Goal: Transaction & Acquisition: Purchase product/service

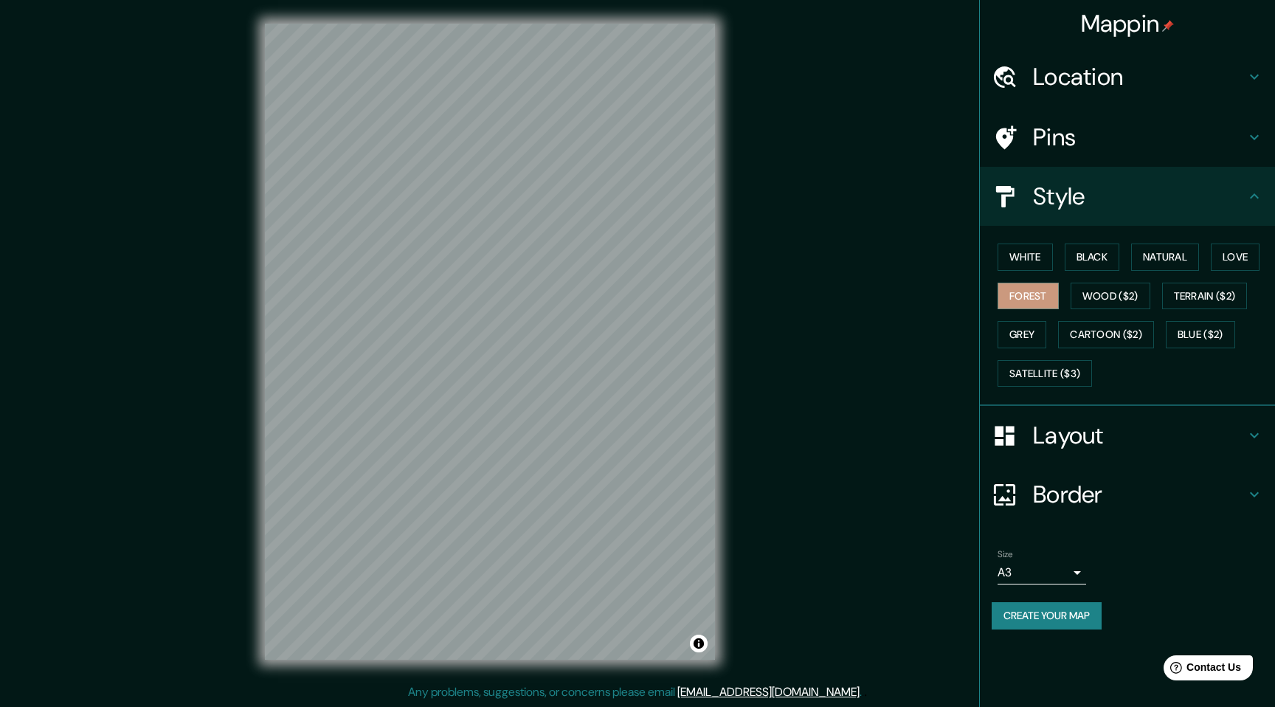
click at [1122, 484] on h4 "Border" at bounding box center [1139, 495] width 213 height 30
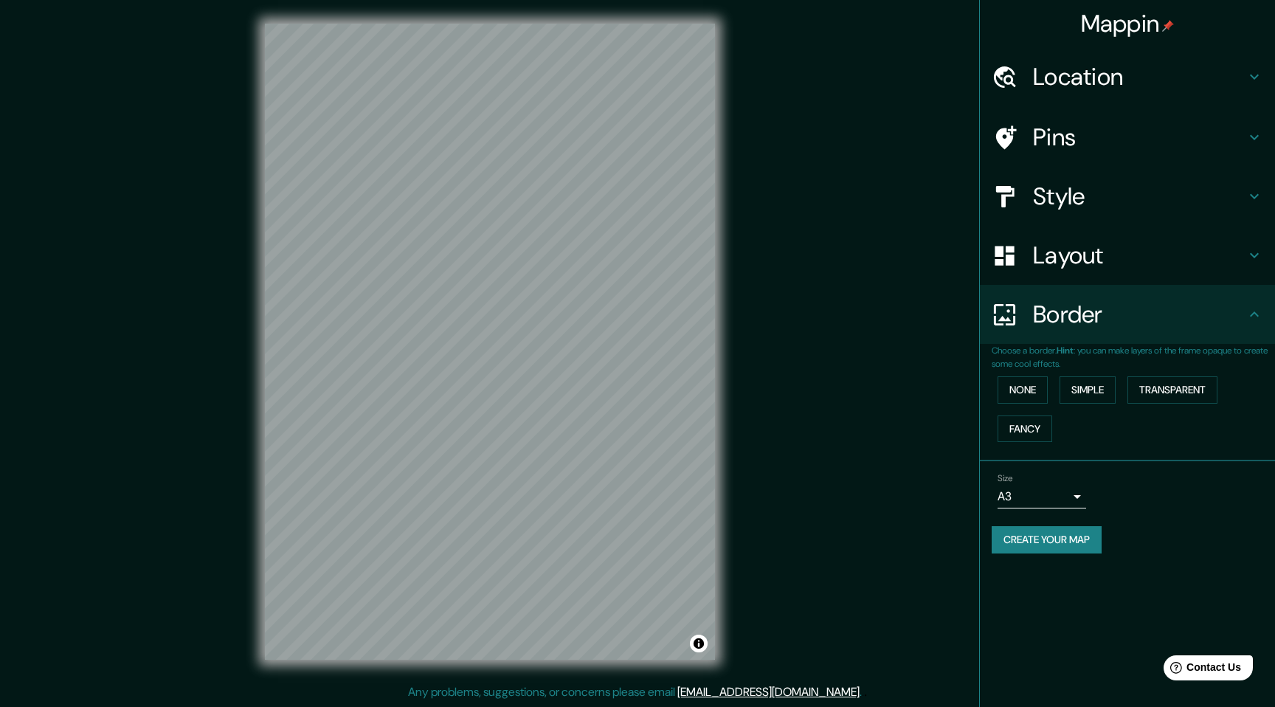
click at [1089, 548] on button "Create your map" at bounding box center [1047, 539] width 110 height 27
click at [1055, 531] on button "Create your map" at bounding box center [1047, 539] width 110 height 27
click at [1049, 506] on body "Mappin Location 런던, 그레이터런던, 잉글랜드, 영국 Pins Style Layout Border Choose a border. …" at bounding box center [637, 353] width 1275 height 707
click at [1041, 535] on li "A4" at bounding box center [1042, 527] width 89 height 27
click at [1057, 540] on button "Create your map" at bounding box center [1047, 539] width 110 height 27
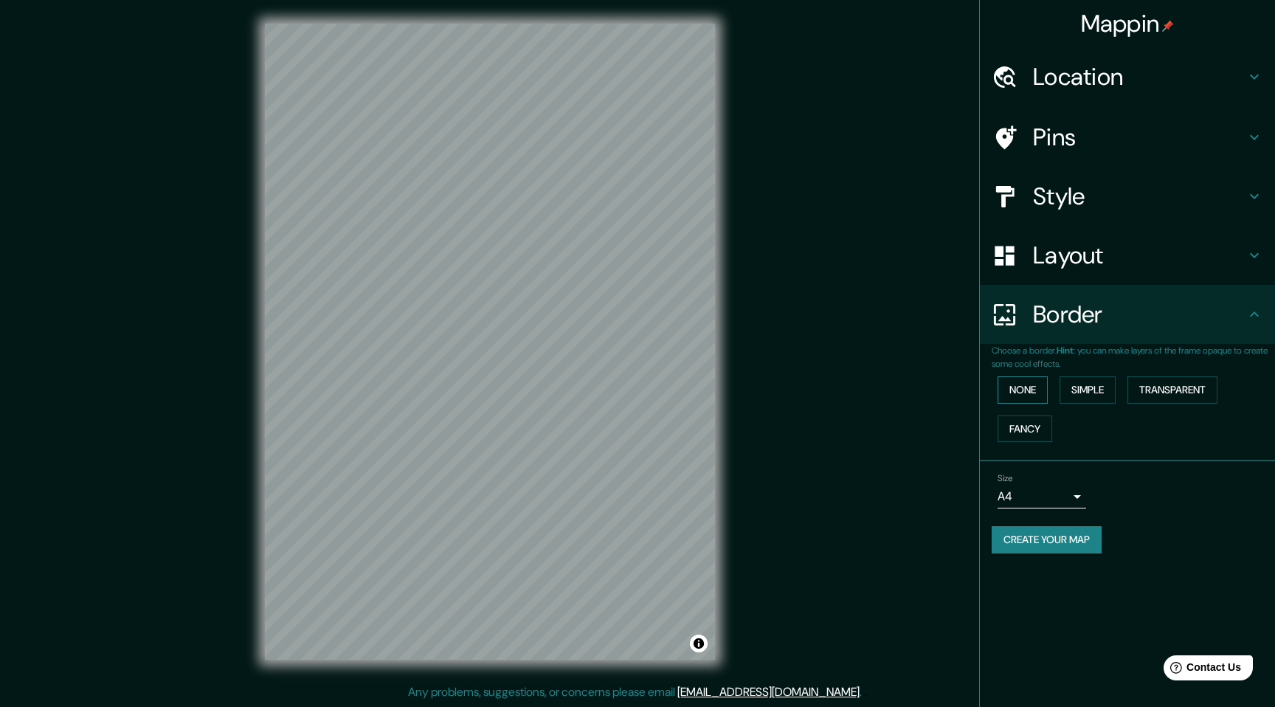
click at [1029, 396] on button "None" at bounding box center [1023, 389] width 50 height 27
click at [1114, 407] on div "None Simple Transparent Fancy" at bounding box center [1133, 408] width 283 height 77
click at [1112, 399] on button "Simple" at bounding box center [1088, 389] width 56 height 27
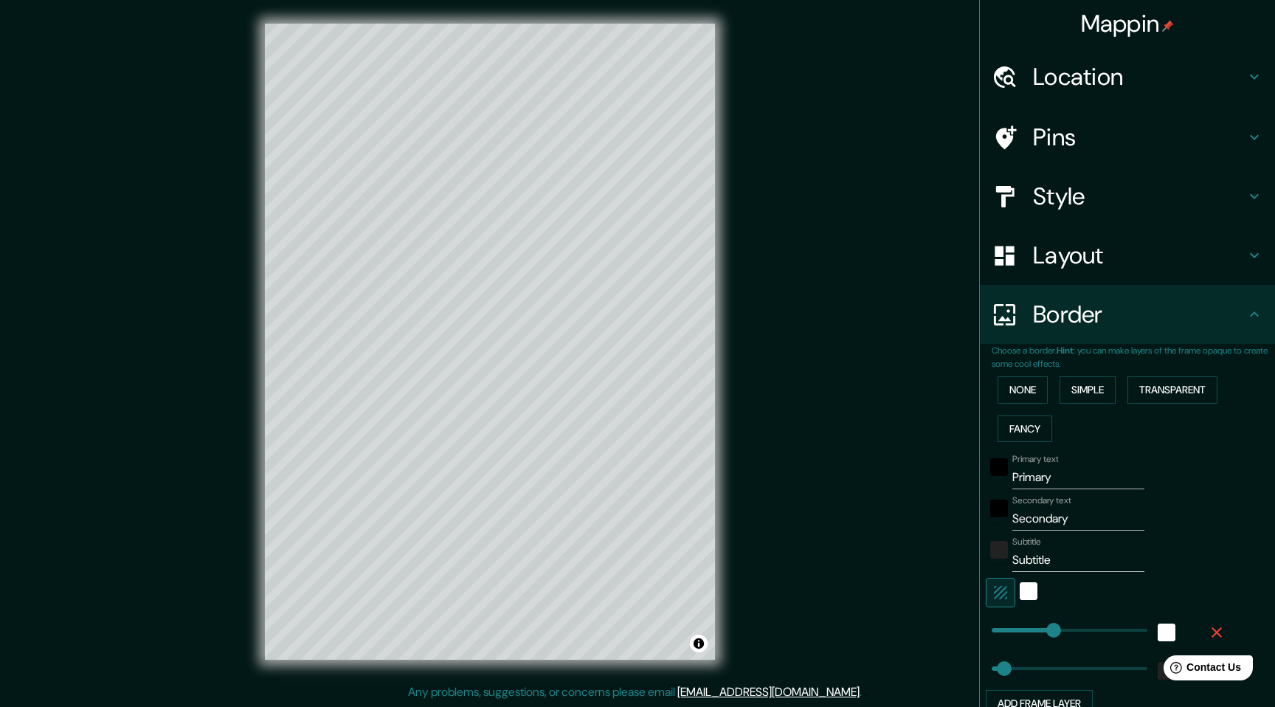
click at [1007, 407] on div "None Simple Transparent Fancy" at bounding box center [1133, 408] width 283 height 77
click at [1014, 399] on button "None" at bounding box center [1023, 389] width 50 height 27
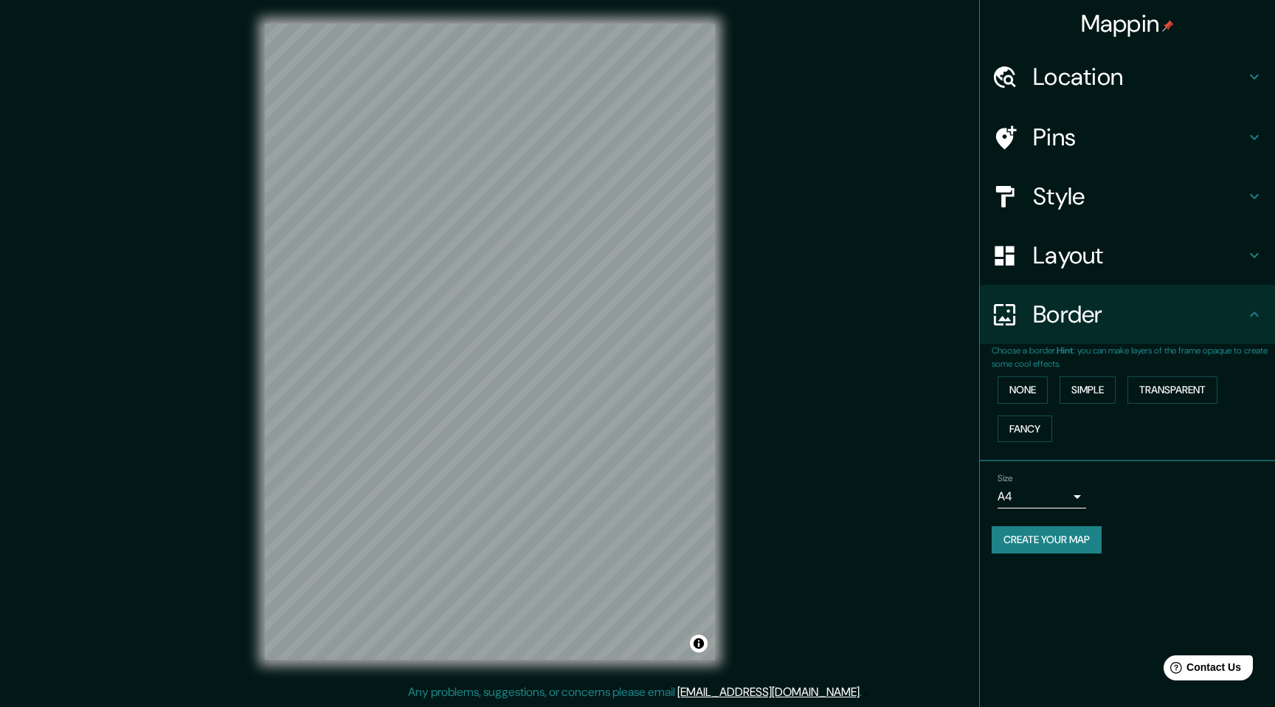
click at [1088, 247] on h4 "Layout" at bounding box center [1139, 256] width 213 height 30
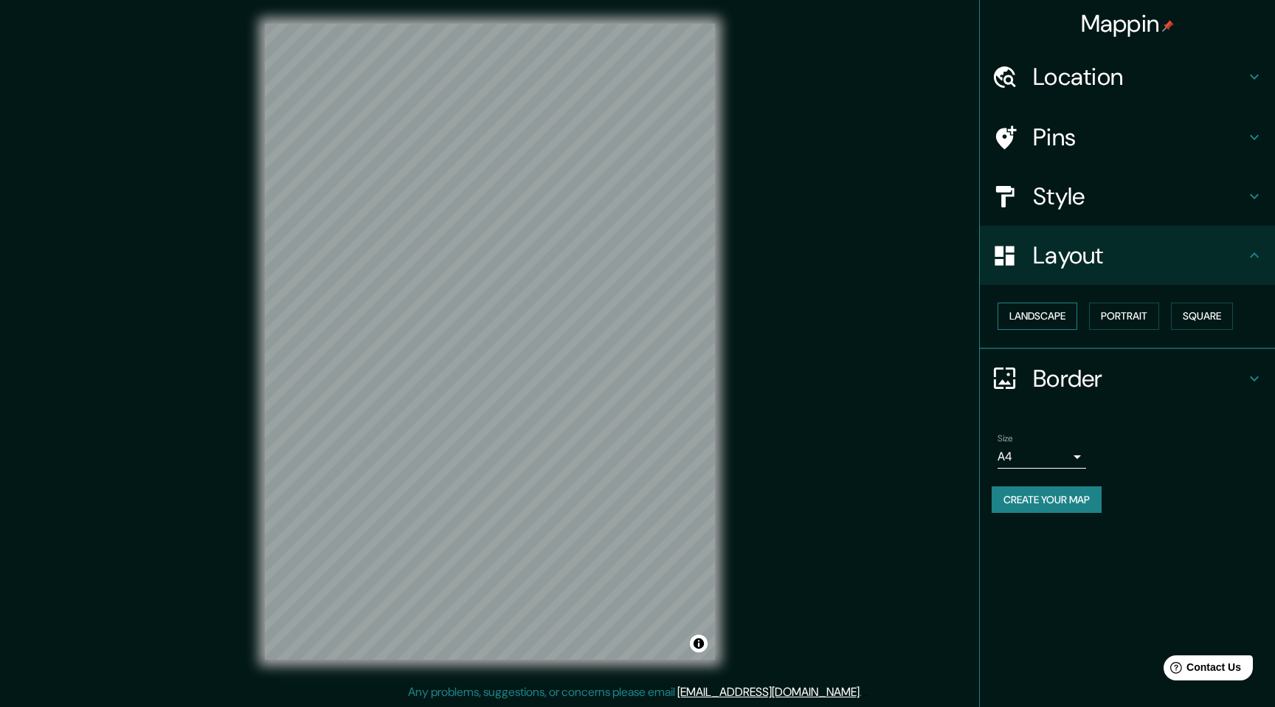
click at [1049, 309] on button "Landscape" at bounding box center [1038, 316] width 80 height 27
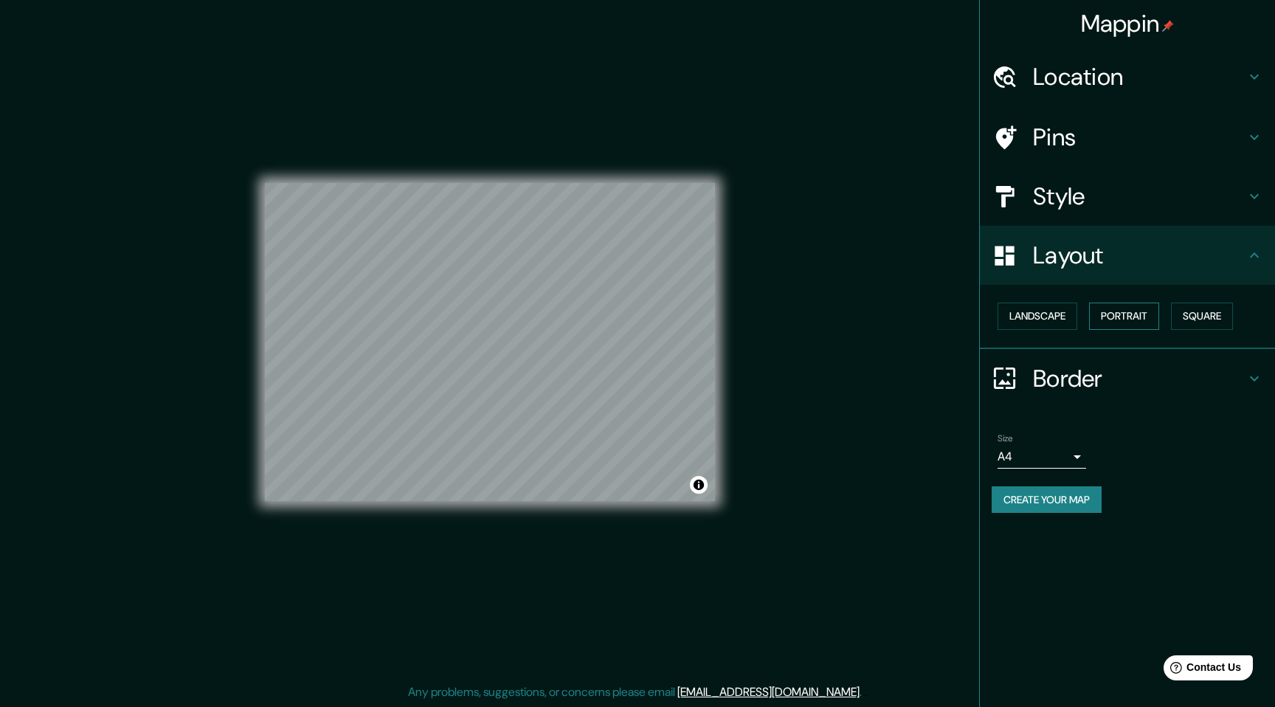
click at [1151, 322] on button "Portrait" at bounding box center [1124, 316] width 70 height 27
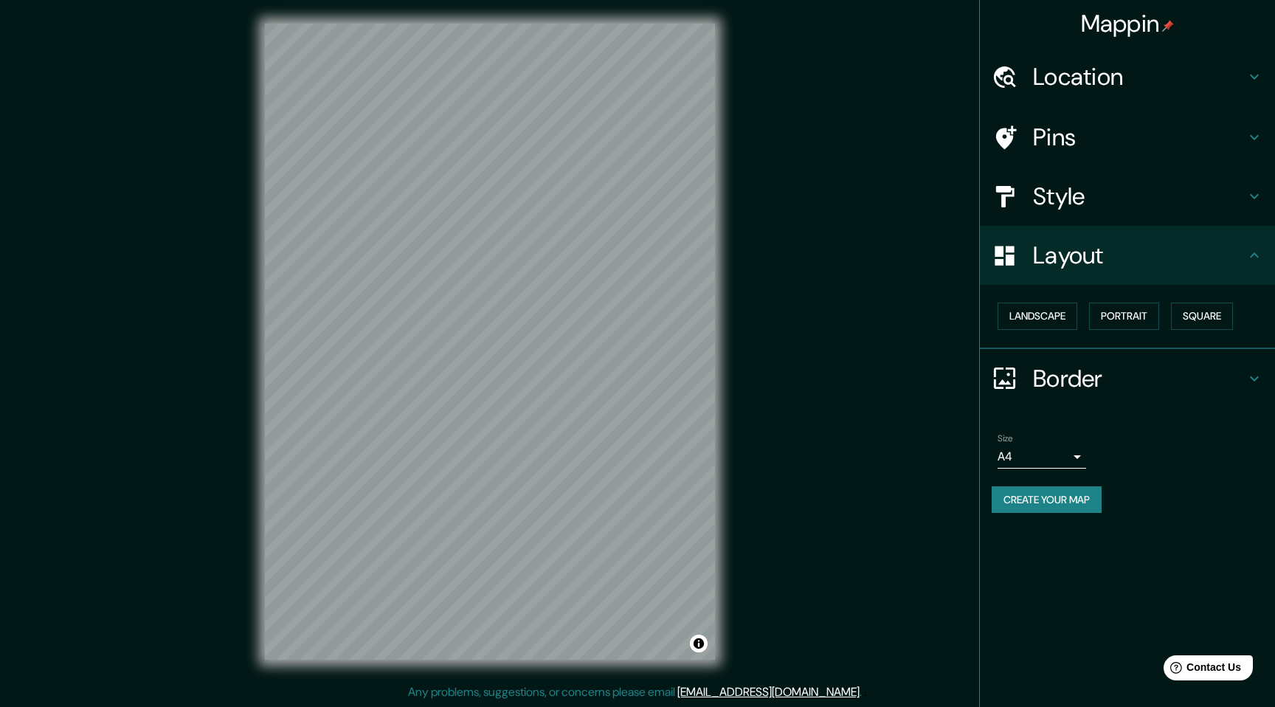
click at [1165, 199] on h4 "Style" at bounding box center [1139, 197] width 213 height 30
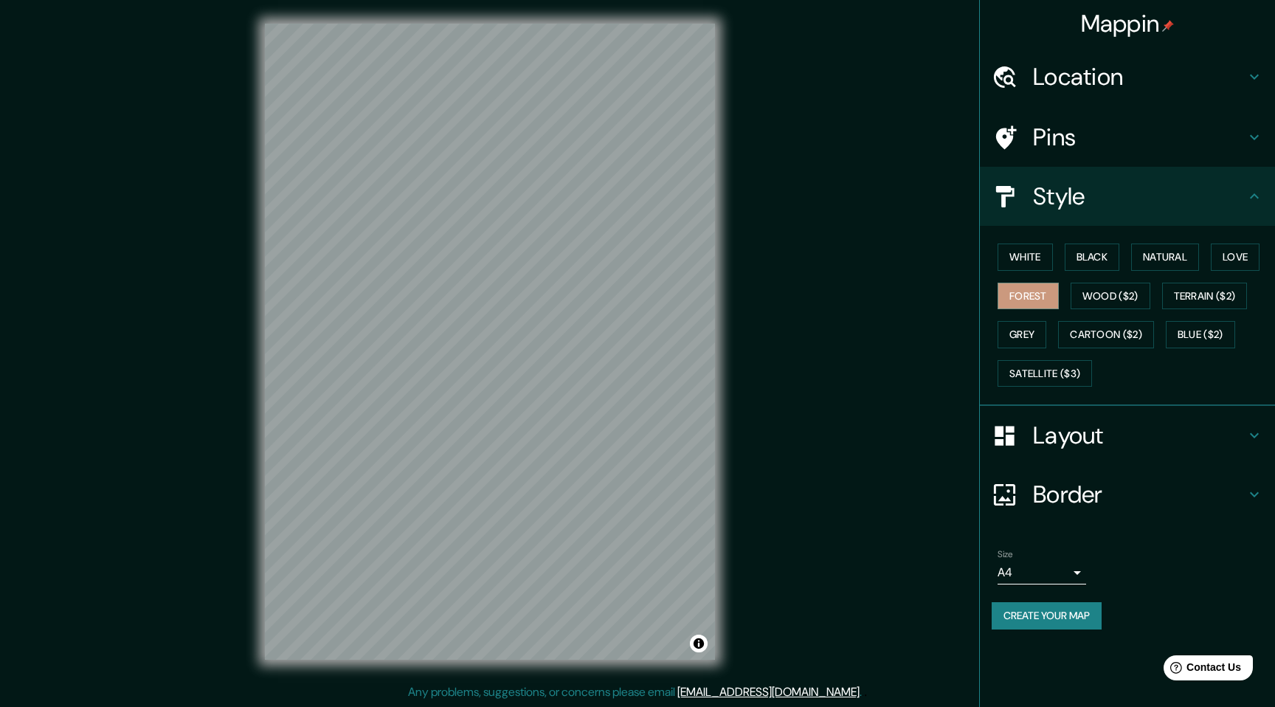
click at [1075, 123] on h4 "Pins" at bounding box center [1139, 138] width 213 height 30
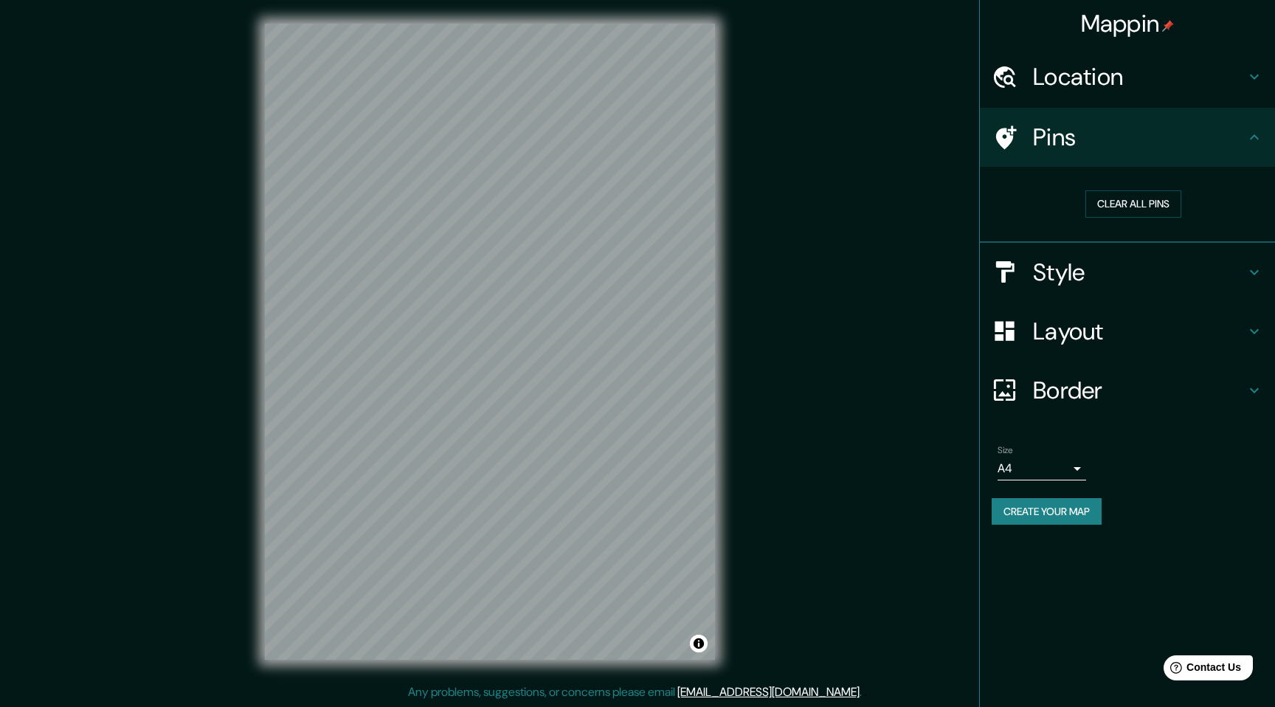
click at [1095, 101] on div "Location" at bounding box center [1127, 76] width 295 height 59
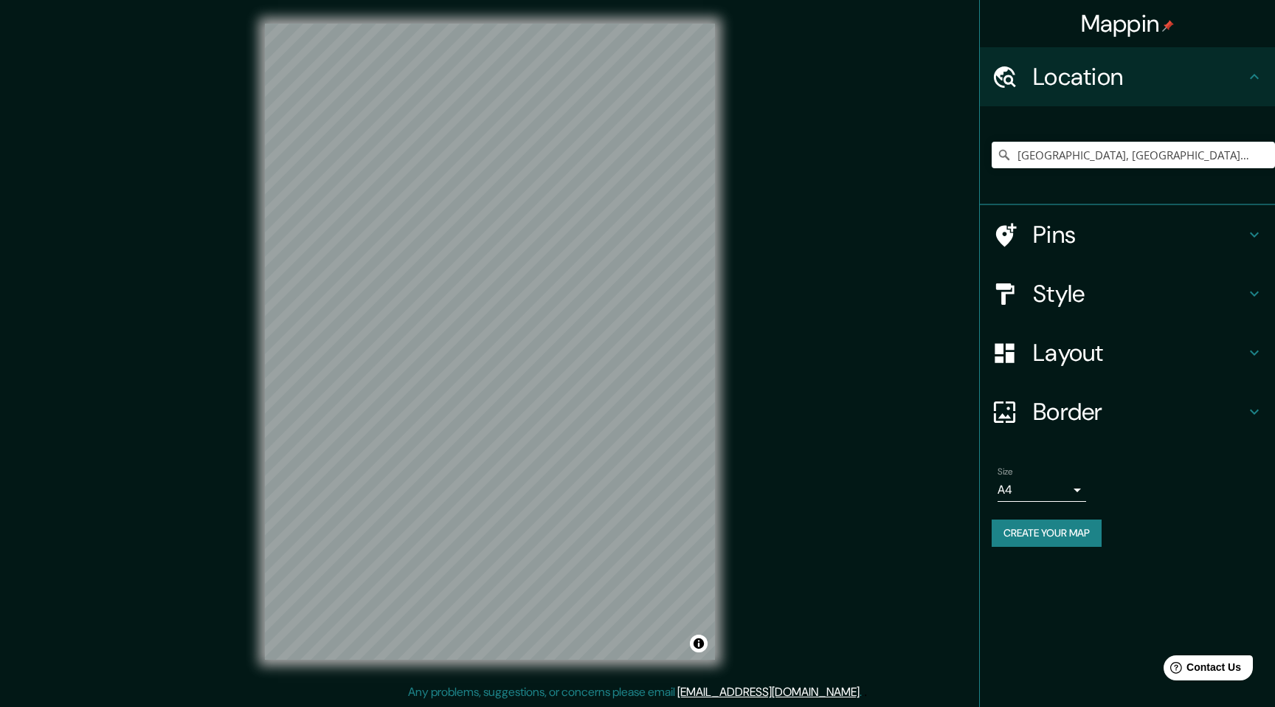
click at [1042, 525] on button "Create your map" at bounding box center [1047, 533] width 110 height 27
click at [744, 148] on div "Mappin Location 런던, 그레이터런던, 잉글랜드, 영국 Pins Style Layout Border Choose a border. …" at bounding box center [637, 353] width 1275 height 707
click at [1074, 494] on body "Mappin Location 런던, 그레이터런던, 잉글랜드, 영국 Pins Style Layout Border Choose a border. …" at bounding box center [637, 353] width 1275 height 707
click at [1042, 543] on li "A3" at bounding box center [1042, 547] width 89 height 27
click at [1052, 538] on button "Create your map" at bounding box center [1047, 533] width 110 height 27
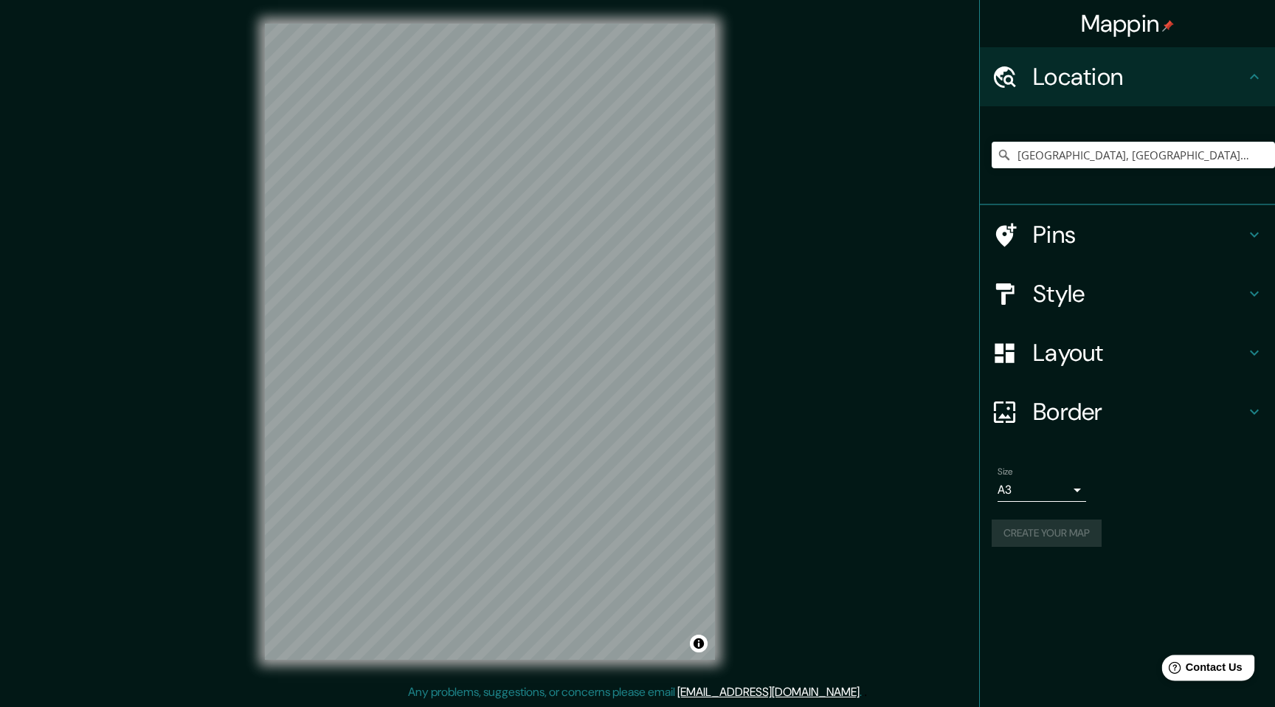
click at [1217, 668] on span "Contact Us" at bounding box center [1214, 667] width 57 height 13
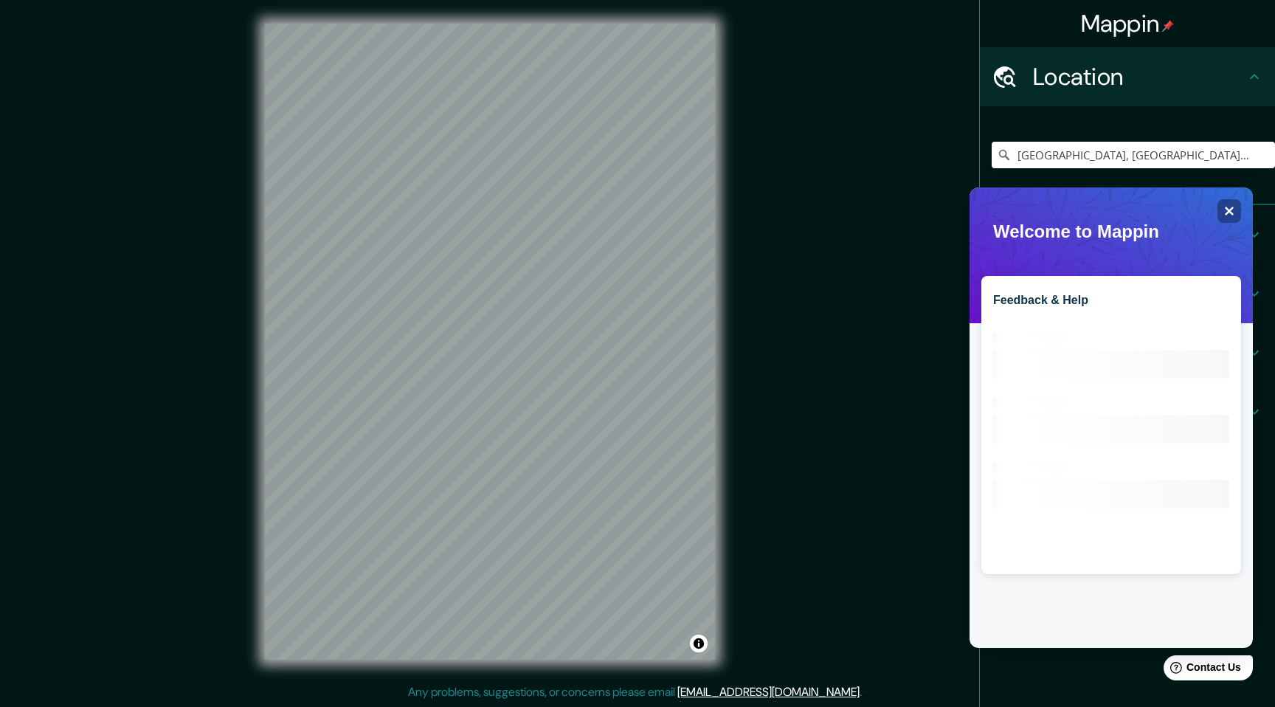
click at [1242, 202] on div "Feedback & Help Loading interface..." at bounding box center [1111, 417] width 283 height 461
click at [1238, 206] on div "Close" at bounding box center [1230, 211] width 24 height 24
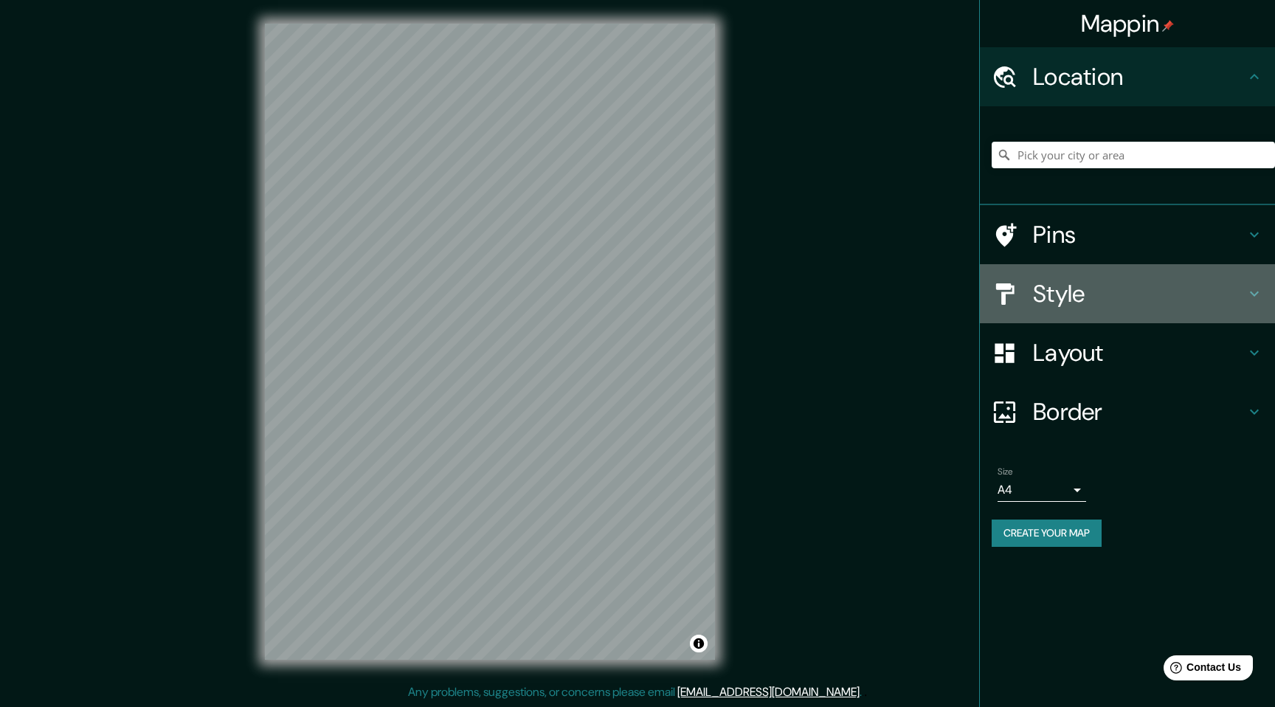
click at [1064, 292] on h4 "Style" at bounding box center [1139, 294] width 213 height 30
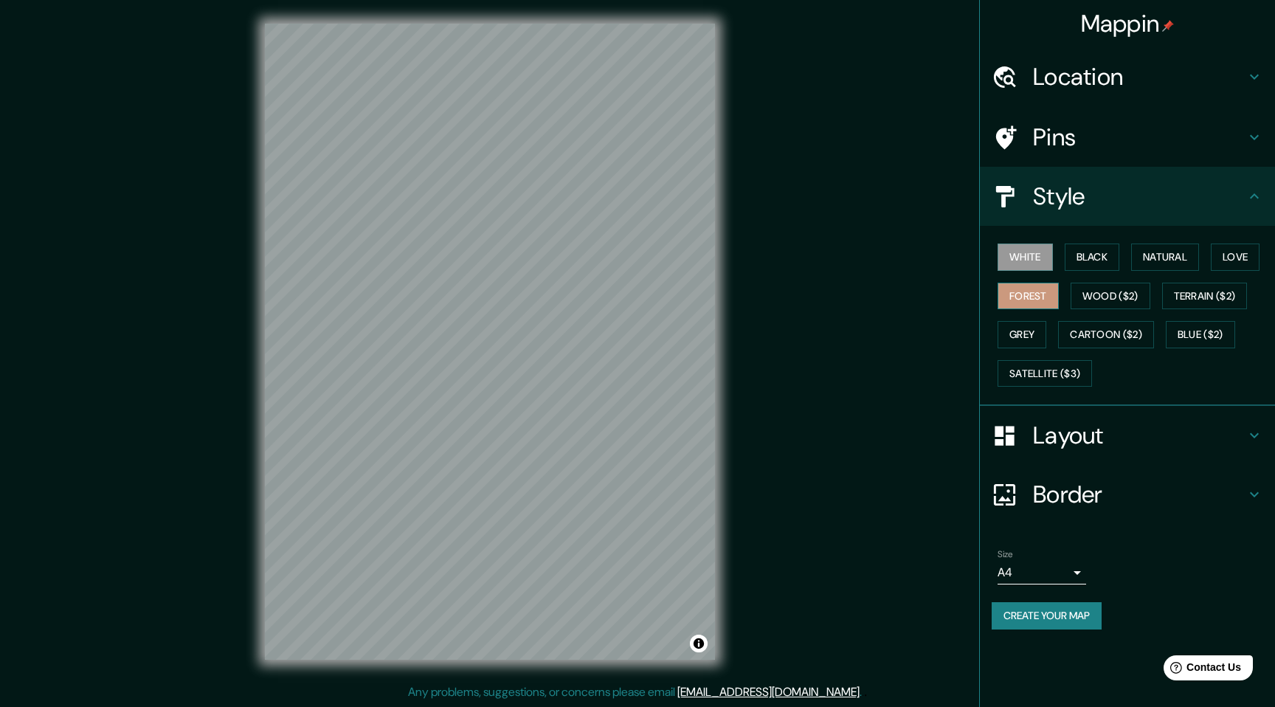
click at [1047, 300] on button "Forest" at bounding box center [1028, 296] width 61 height 27
click at [1152, 207] on h4 "Style" at bounding box center [1139, 197] width 213 height 30
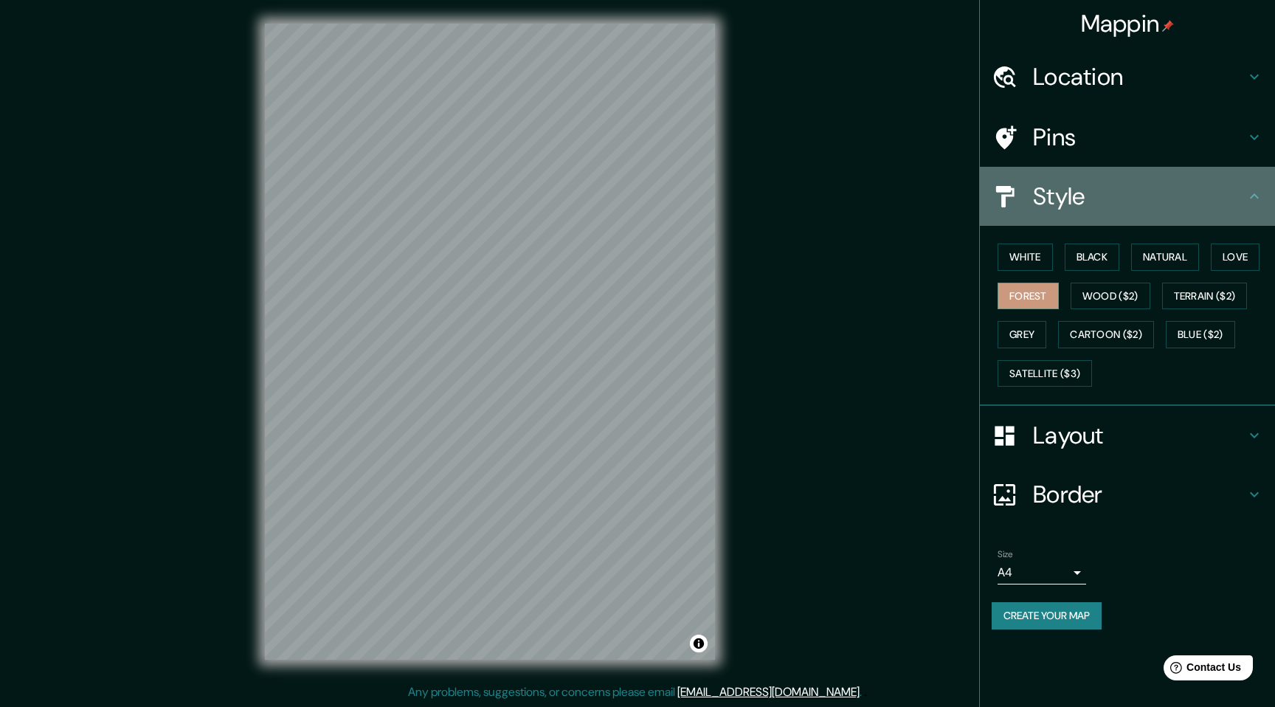
click at [1261, 196] on icon at bounding box center [1255, 196] width 18 height 18
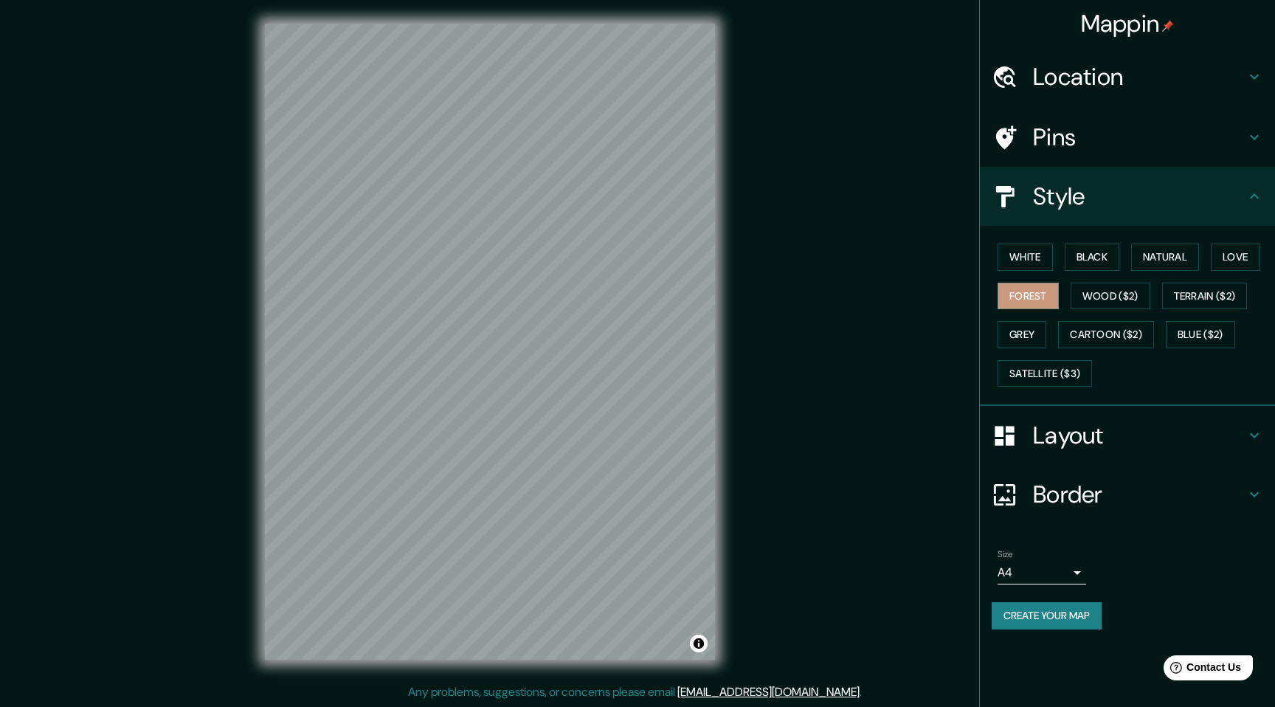
click at [731, 425] on div "© Mapbox © OpenStreetMap Improve this map" at bounding box center [489, 341] width 497 height 683
click at [729, 407] on div "© Mapbox © OpenStreetMap Improve this map" at bounding box center [489, 341] width 497 height 683
click at [804, 365] on div "Mappin Location Pins Style White Black Natural Love Forest Wood ($2) Terrain ($…" at bounding box center [637, 353] width 1275 height 707
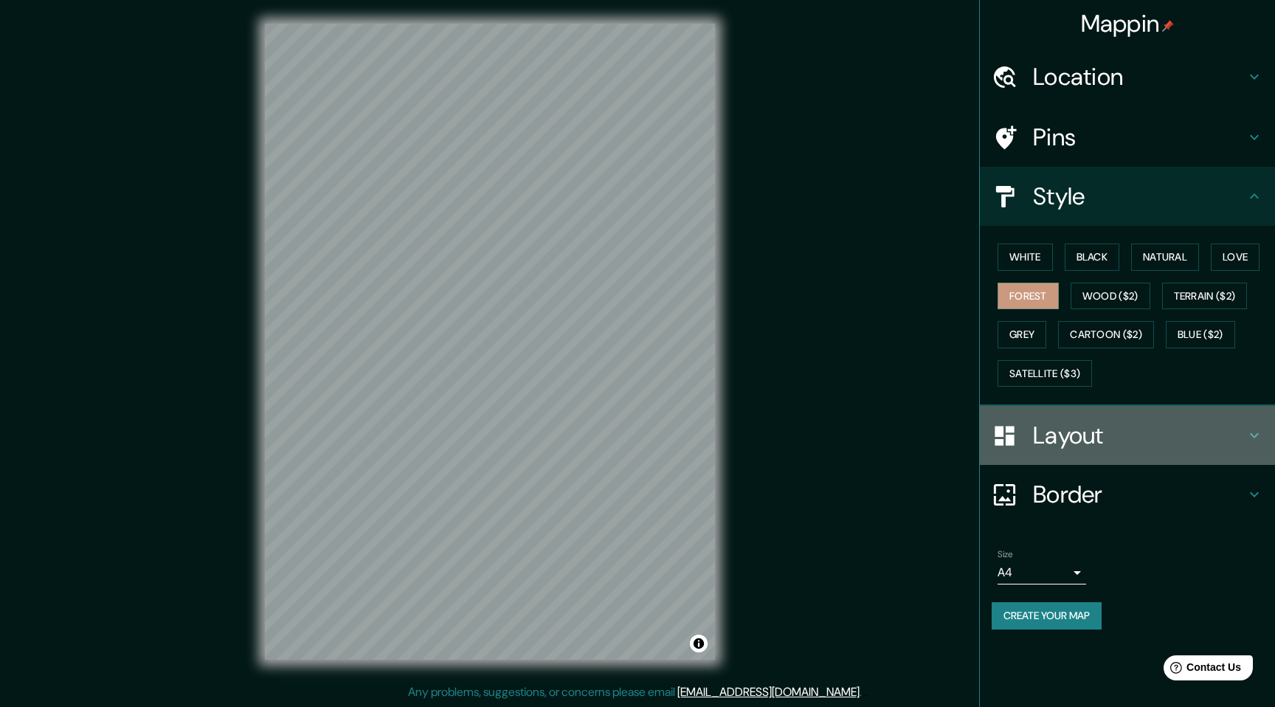
click at [1064, 444] on h4 "Layout" at bounding box center [1139, 436] width 213 height 30
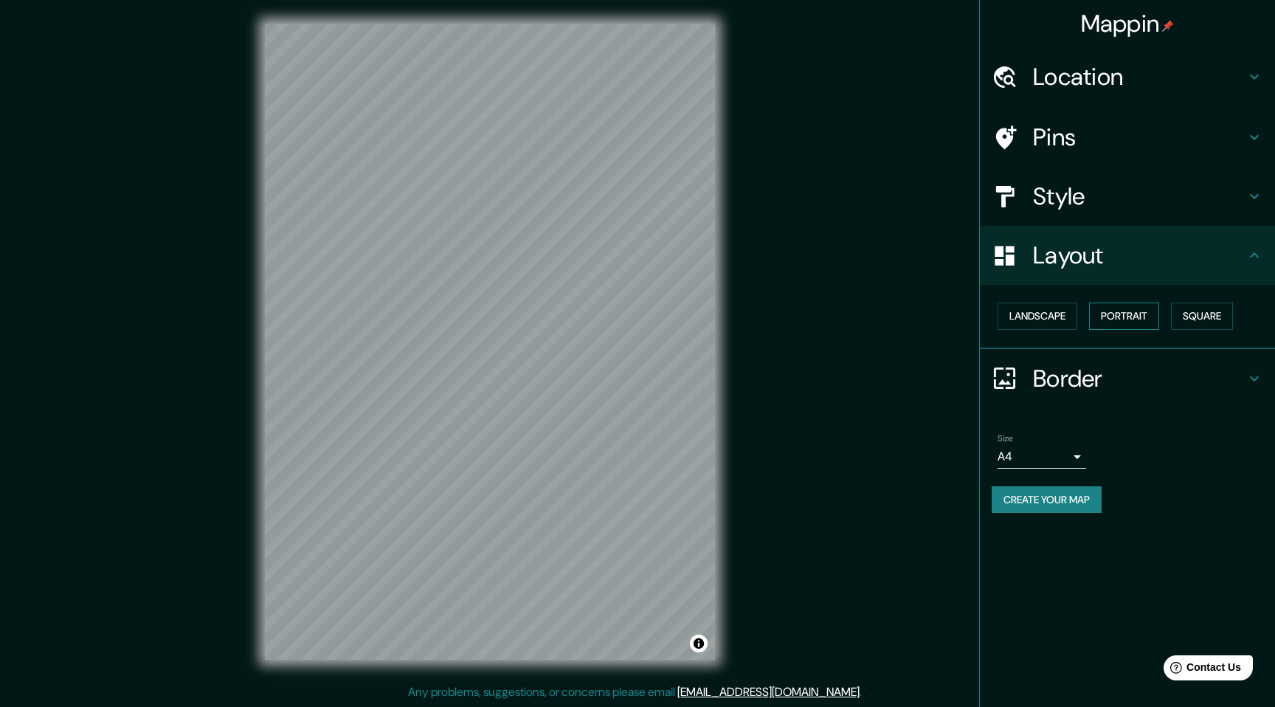
click at [1145, 309] on button "Portrait" at bounding box center [1124, 316] width 70 height 27
click at [1142, 311] on button "Portrait" at bounding box center [1124, 316] width 70 height 27
click at [1001, 330] on div "Landscape Portrait Square" at bounding box center [1133, 316] width 283 height 39
click at [1018, 317] on button "Landscape" at bounding box center [1038, 316] width 80 height 27
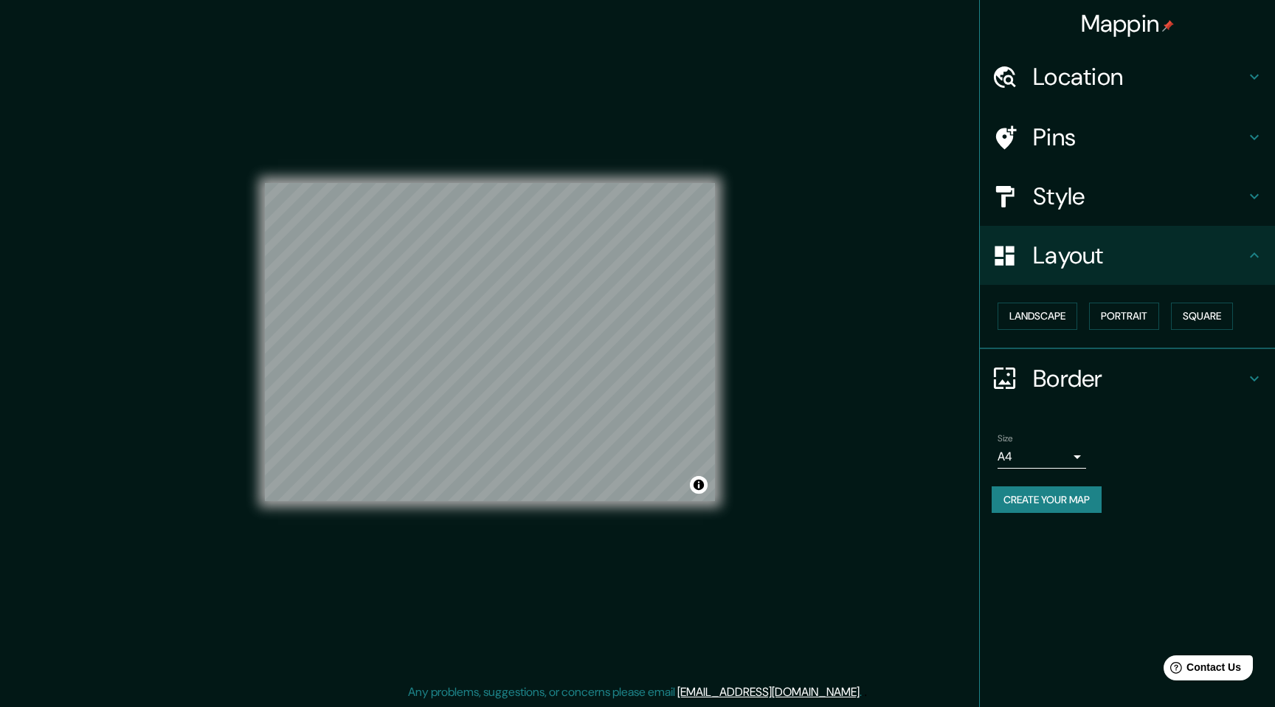
click at [1064, 458] on body "Mappin Location Pins Style Layout Landscape Portrait Square Border Choose a bor…" at bounding box center [637, 353] width 1275 height 707
click at [1045, 524] on li "A3" at bounding box center [1042, 514] width 89 height 27
click at [1055, 188] on h4 "Style" at bounding box center [1139, 197] width 213 height 30
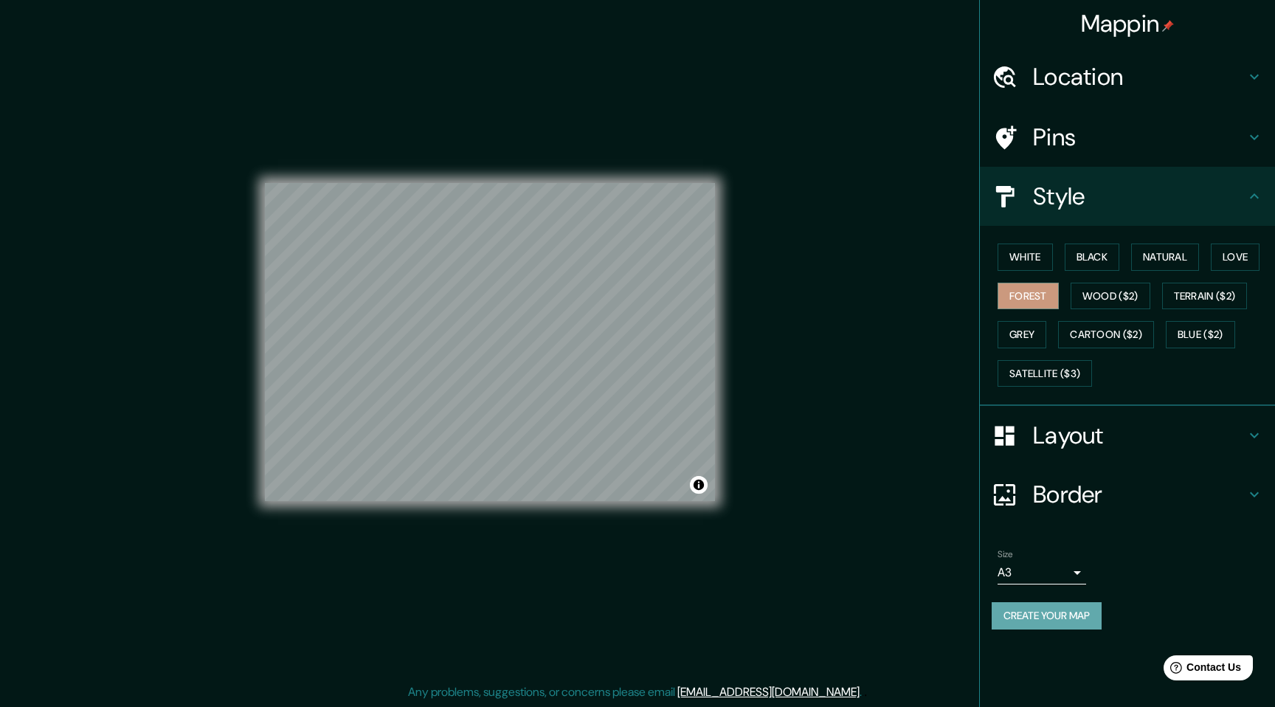
click at [1045, 627] on button "Create your map" at bounding box center [1047, 615] width 110 height 27
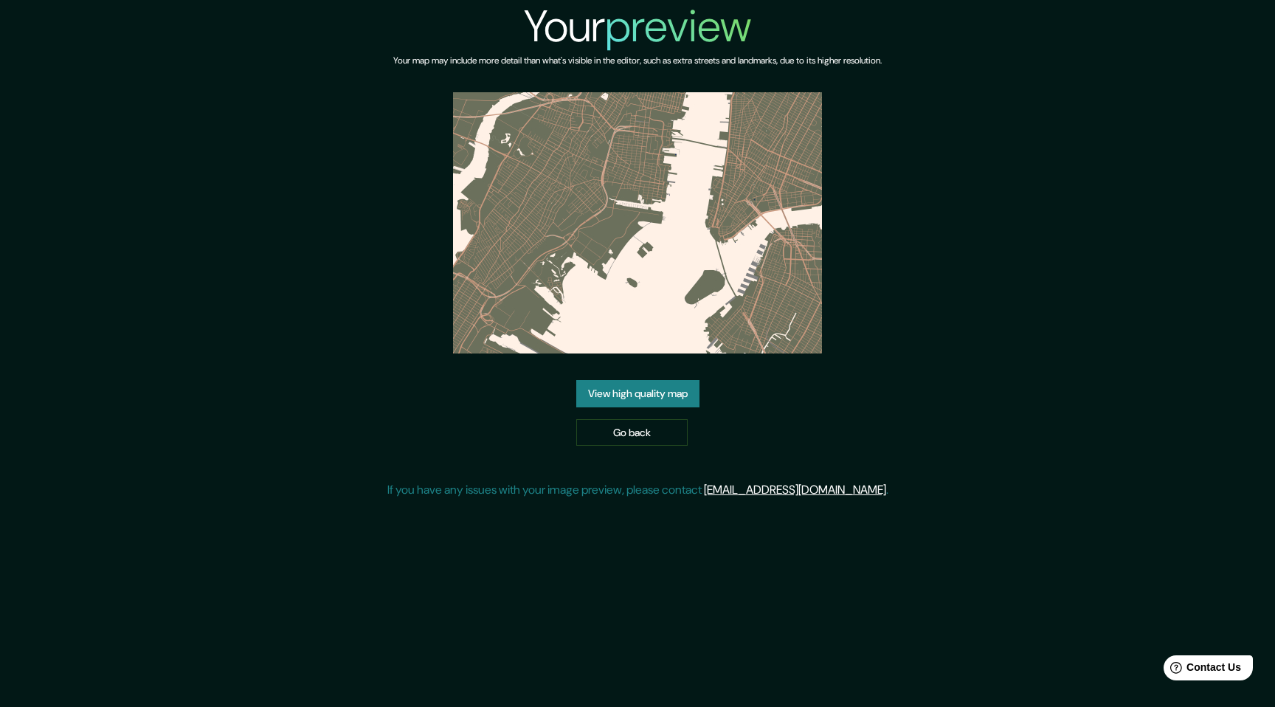
click at [663, 401] on link "View high quality map" at bounding box center [637, 393] width 123 height 27
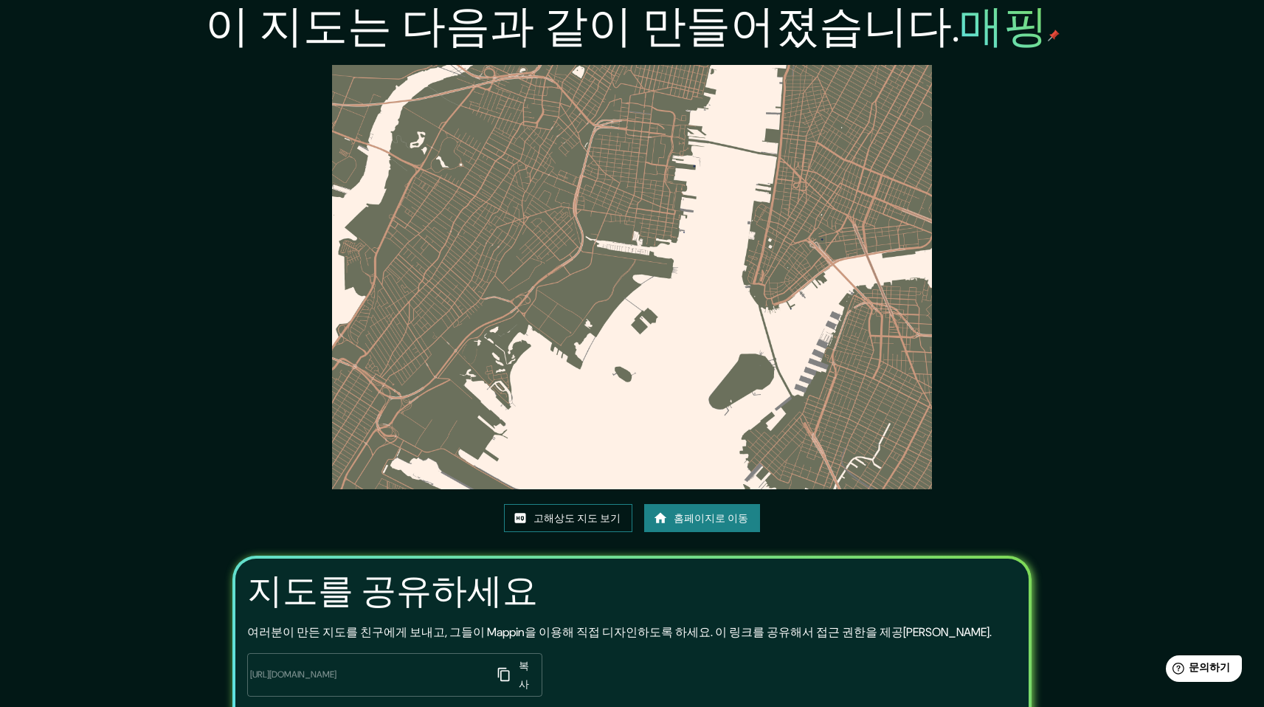
click at [594, 521] on font "고해상도 지도 보기" at bounding box center [577, 517] width 87 height 13
click at [872, 525] on div "이 지도는 다음과 같이 만들어졌습니다. 매핑 고해상도 지도 보기 홈페이지로 이동 지도를 공유하세요 여러분이 만든 지도를 친구에게 보내고, 그들…" at bounding box center [632, 398] width 855 height 796
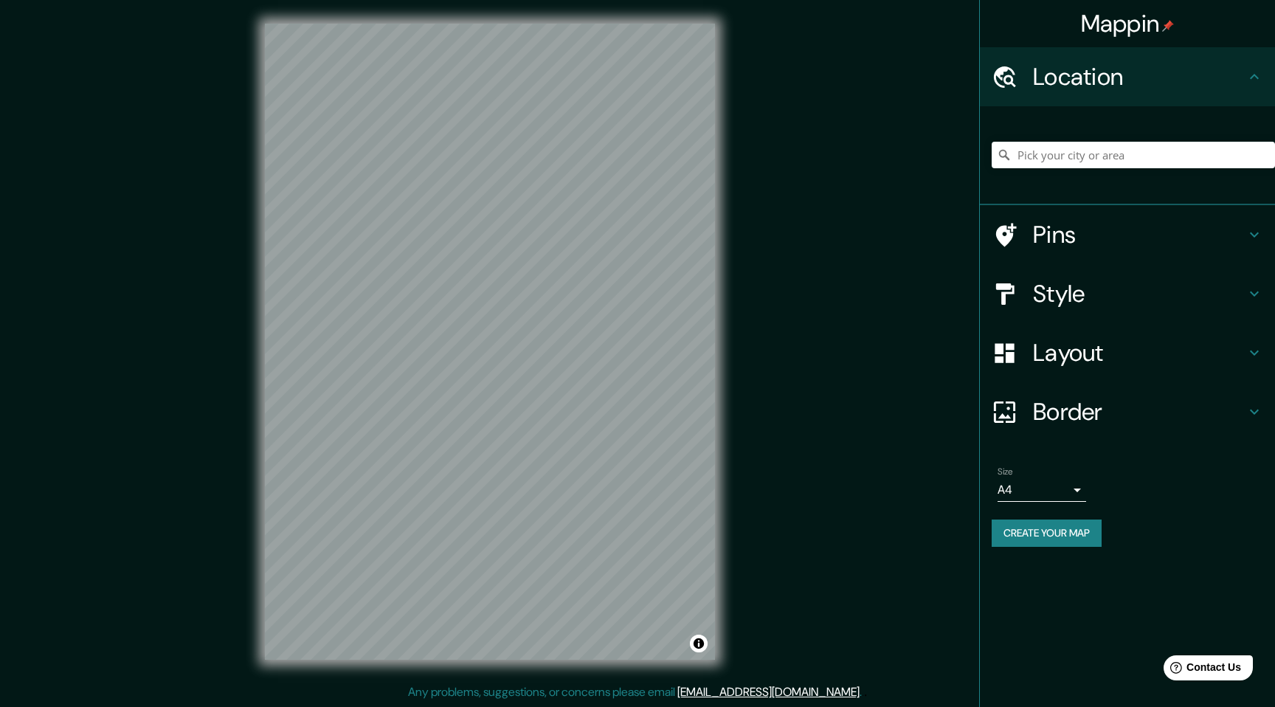
drag, startPoint x: 1009, startPoint y: 151, endPoint x: 1077, endPoint y: 154, distance: 68.0
click at [1077, 154] on div at bounding box center [1133, 155] width 283 height 27
click at [1077, 154] on input "Pick your city or area" at bounding box center [1133, 155] width 283 height 27
type input "[GEOGRAPHIC_DATA], [GEOGRAPHIC_DATA], [GEOGRAPHIC_DATA], [GEOGRAPHIC_DATA]"
click at [1109, 297] on h4 "Style" at bounding box center [1139, 294] width 213 height 30
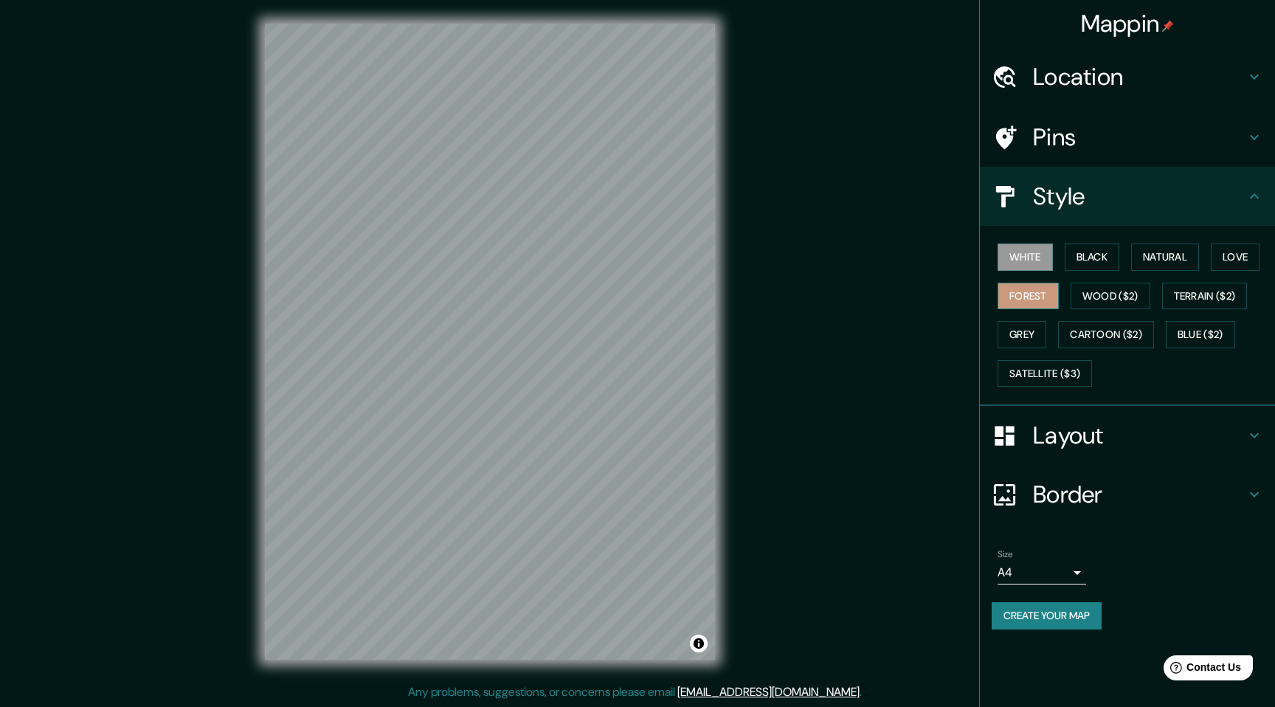
click at [1033, 313] on div "White Black Natural Love Forest Wood ($2) Terrain ($2) Grey Cartoon ($2) Blue (…" at bounding box center [1133, 315] width 283 height 155
click at [1030, 350] on div "White Black Natural Love Forest Wood ($2) Terrain ($2) Grey Cartoon ($2) Blue (…" at bounding box center [1133, 315] width 283 height 155
click at [1033, 341] on button "Grey" at bounding box center [1022, 334] width 49 height 27
click at [1013, 398] on div "White Black Natural Love Forest Wood ($2) Terrain ($2) Grey Cartoon ($2) Blue (…" at bounding box center [1127, 316] width 295 height 180
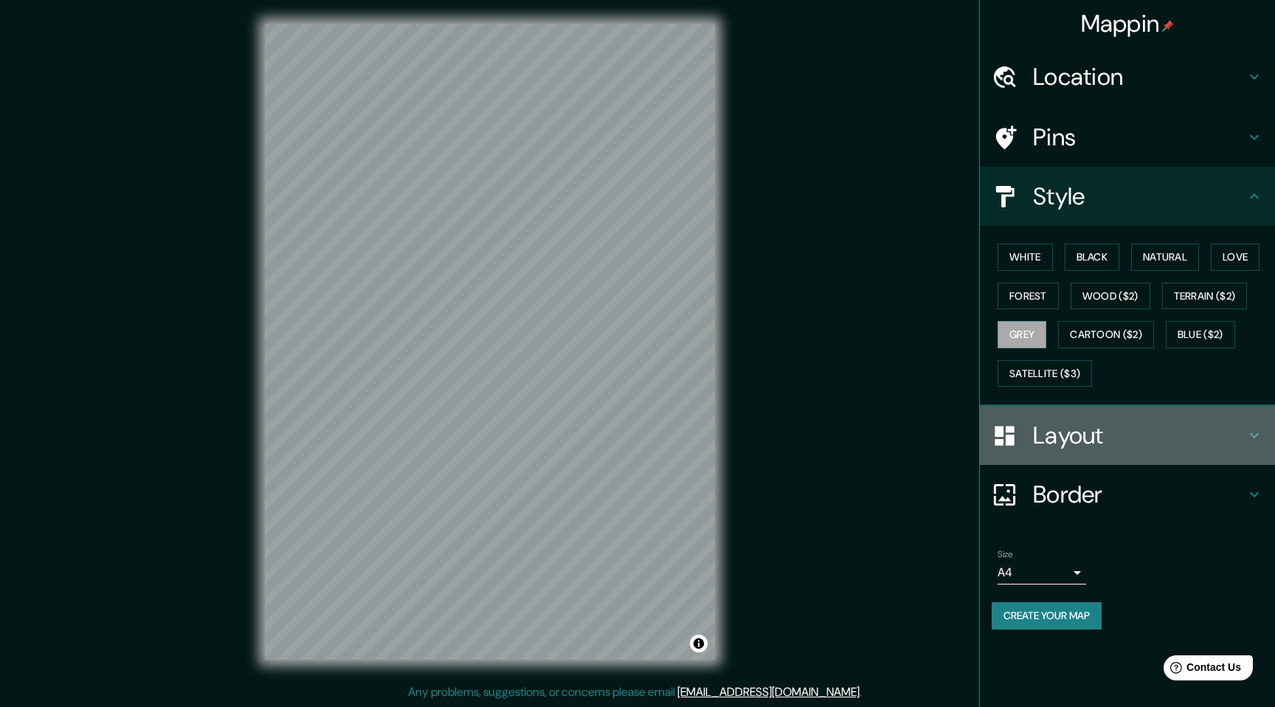
click at [1029, 411] on div "Layout" at bounding box center [1127, 435] width 295 height 59
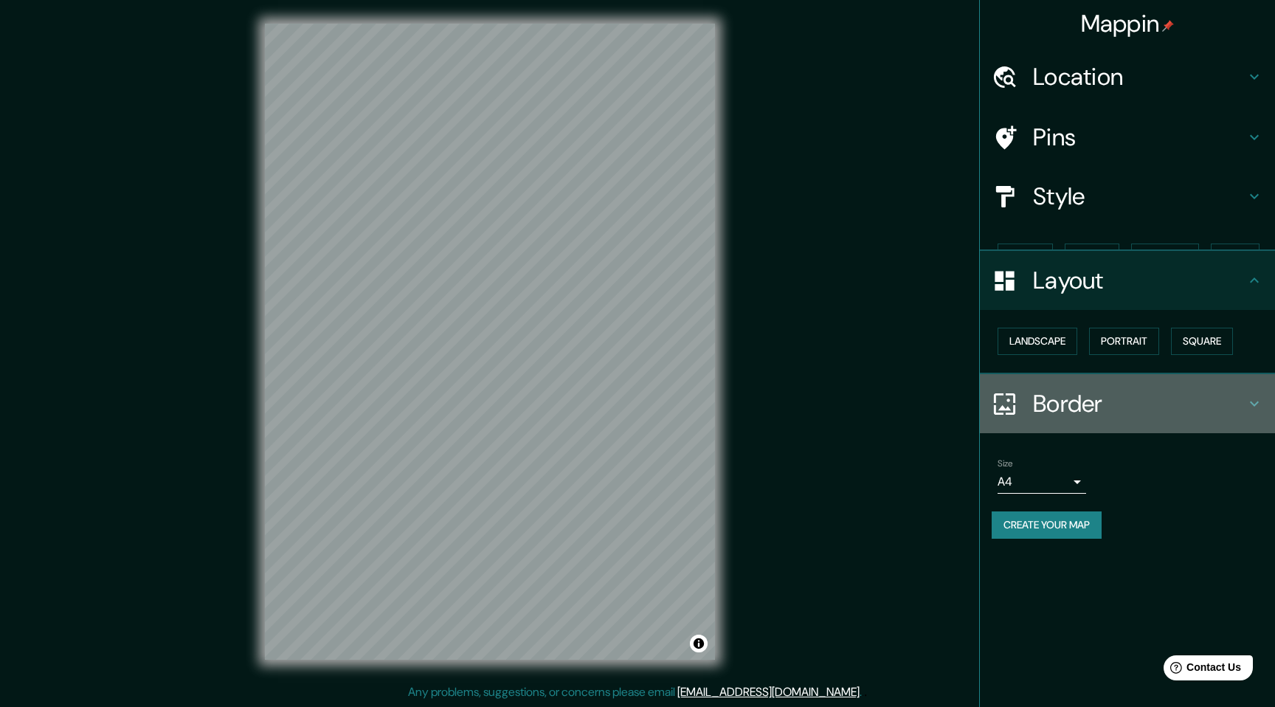
click at [1054, 432] on div "Border" at bounding box center [1127, 403] width 295 height 59
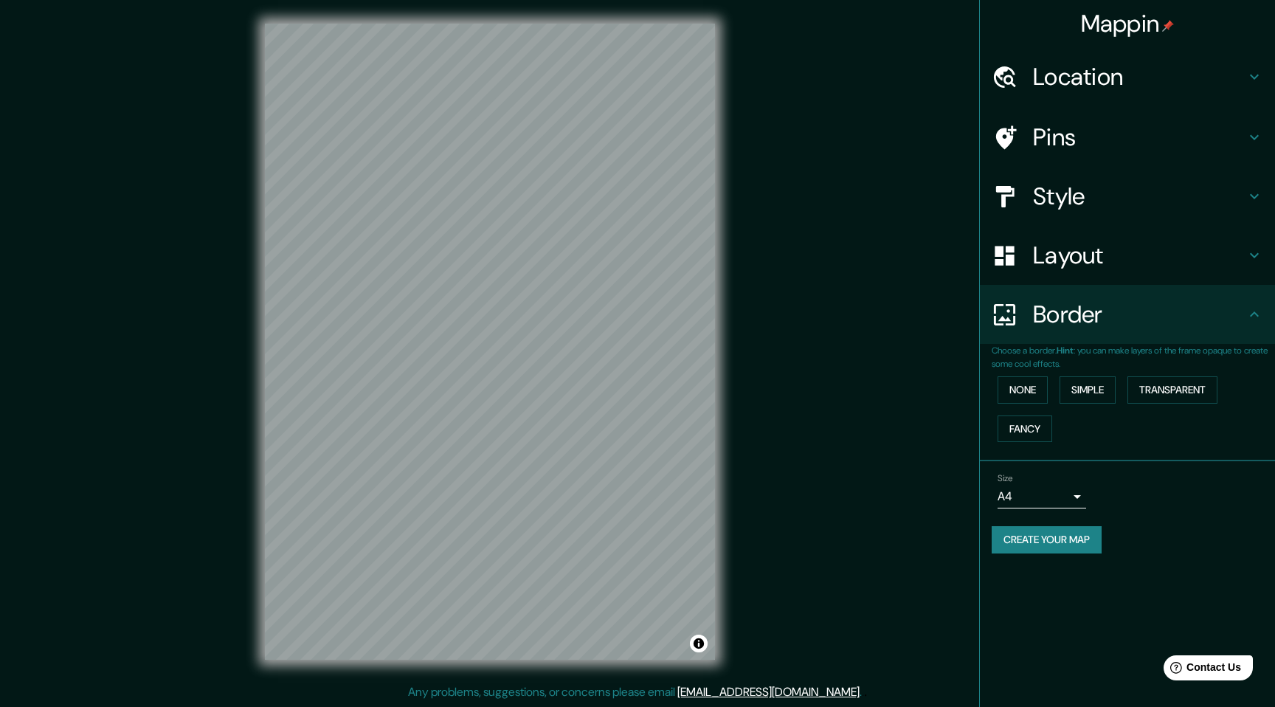
click at [1095, 258] on h4 "Layout" at bounding box center [1139, 256] width 213 height 30
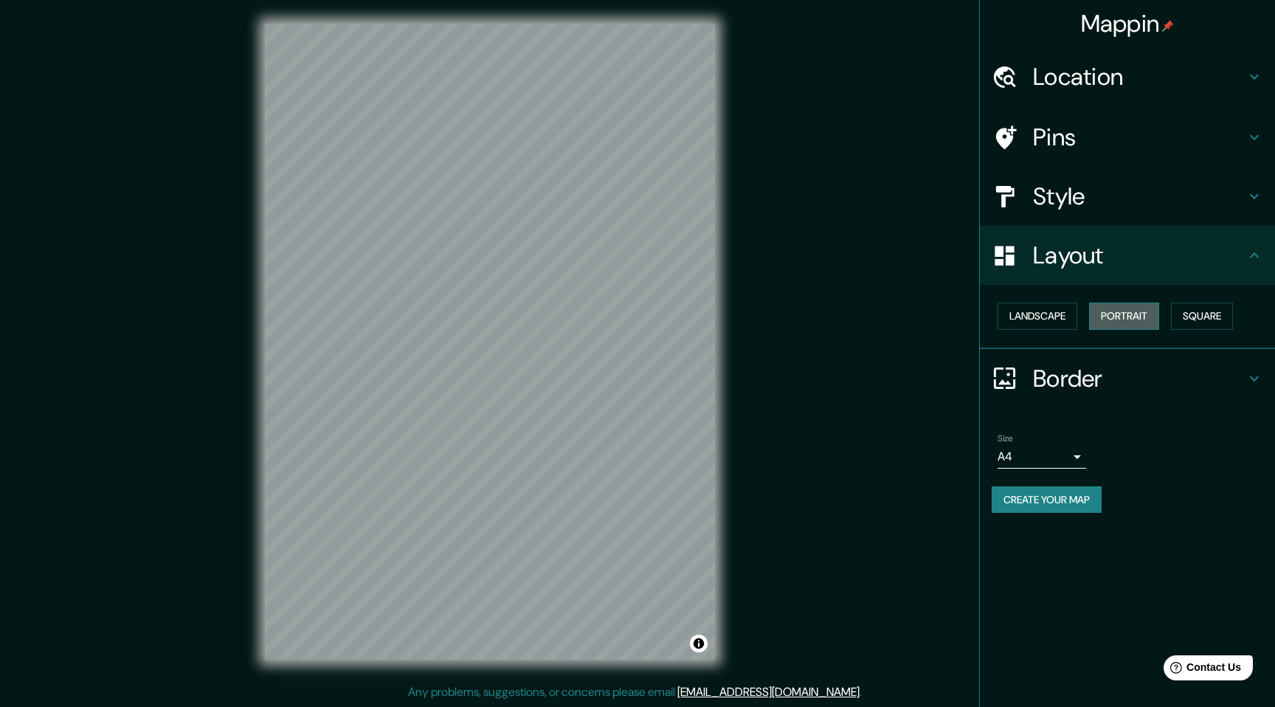
click at [1103, 316] on button "Portrait" at bounding box center [1124, 316] width 70 height 27
click at [1035, 317] on button "Landscape" at bounding box center [1038, 316] width 80 height 27
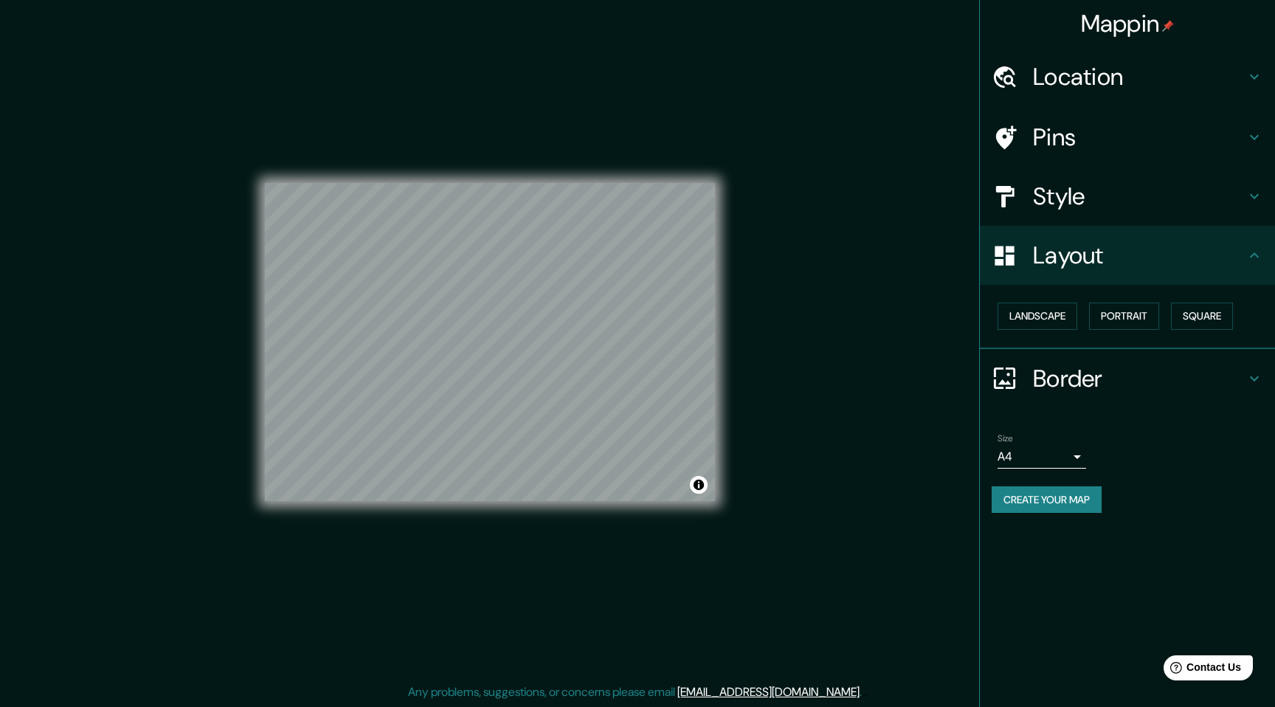
click at [262, 287] on div "© Mapbox © OpenStreetMap Improve this map" at bounding box center [489, 341] width 497 height 683
click at [170, 283] on div "Mappin Location [GEOGRAPHIC_DATA], [GEOGRAPHIC_DATA][GEOGRAPHIC_DATA], [GEOGRAP…" at bounding box center [637, 353] width 1275 height 707
click at [185, 200] on div "Mappin Location 런던, 그레이터런던, 잉글랜드, 영국 런던 그레이터런던, 잉글랜드, 영국 그레이터런던 잉글랜드, 영국 런던 온타리…" at bounding box center [637, 353] width 1275 height 707
click at [263, 307] on div "© Mapbox © OpenStreetMap Improve this map" at bounding box center [489, 341] width 497 height 683
click at [759, 422] on div "Mappin Location 런던, 그레이터런던, 잉글랜드, 영국 런던 그레이터런던, 잉글랜드, 영국 그레이터런던 잉글랜드, 영국 런던 온타리…" at bounding box center [637, 353] width 1275 height 707
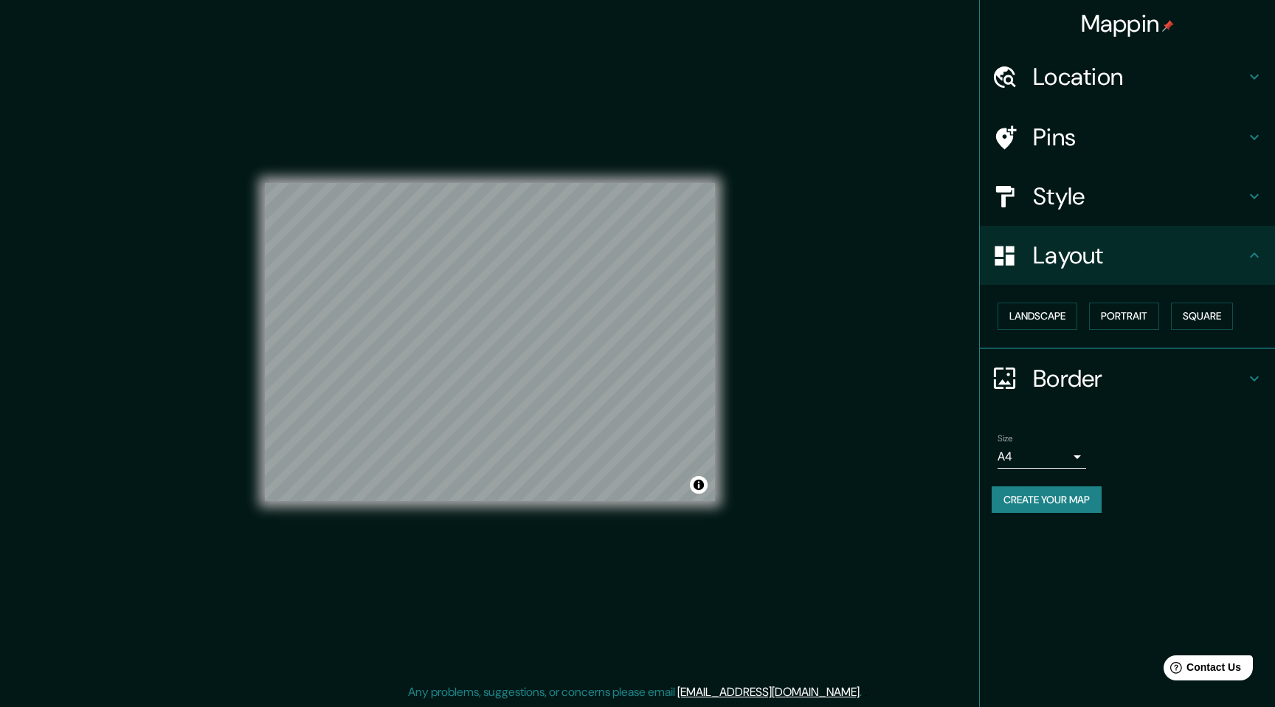
click at [114, 330] on div "Mappin Location 런던, 그레이터런던, 잉글랜드, 영국 런던 그레이터런던, 잉글랜드, 영국 그레이터런던 잉글랜드, 영국 런던 온타리…" at bounding box center [637, 353] width 1275 height 707
click at [473, 178] on div "© Mapbox © OpenStreetMap Improve this map" at bounding box center [490, 342] width 450 height 636
click at [526, 542] on div "© Mapbox © OpenStreetMap Improve this map" at bounding box center [490, 342] width 450 height 636
click at [725, 453] on div "© Mapbox © OpenStreetMap Improve this map" at bounding box center [489, 341] width 497 height 683
click at [737, 368] on div "© Mapbox © OpenStreetMap Improve this map" at bounding box center [489, 341] width 497 height 683
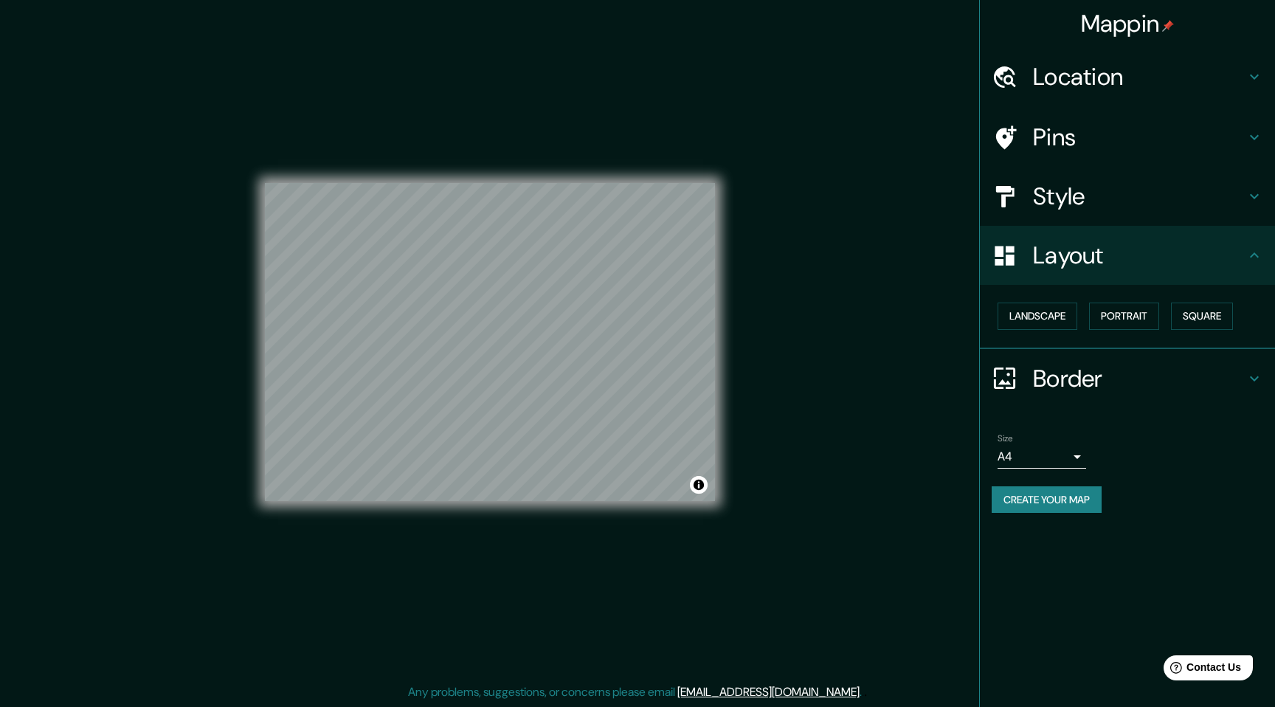
click at [725, 342] on div "© Mapbox © OpenStreetMap Improve this map" at bounding box center [489, 341] width 497 height 683
click at [824, 333] on div "Mappin Location 런던, 그레이터런던, 잉글랜드, 영국 런던 그레이터런던, 잉글랜드, 영국 그레이터런던 잉글랜드, 영국 런던 온타리…" at bounding box center [637, 353] width 1275 height 707
click at [806, 291] on div "Mappin Location 런던, 그레이터런던, 잉글랜드, 영국 런던 그레이터런던, 잉글랜드, 영국 그레이터런던 잉글랜드, 영국 런던 온타리…" at bounding box center [637, 353] width 1275 height 707
click at [780, 507] on div "Mappin Location 런던, 그레이터런던, 잉글랜드, 영국 런던 그레이터런던, 잉글랜드, 영국 그레이터런던 잉글랜드, 영국 런던 온타리…" at bounding box center [637, 353] width 1275 height 707
click at [745, 363] on div "Mappin Location 런던, 그레이터런던, 잉글랜드, 영국 런던 그레이터런던, 잉글랜드, 영국 그레이터런던 잉글랜드, 영국 런던 온타리…" at bounding box center [637, 353] width 1275 height 707
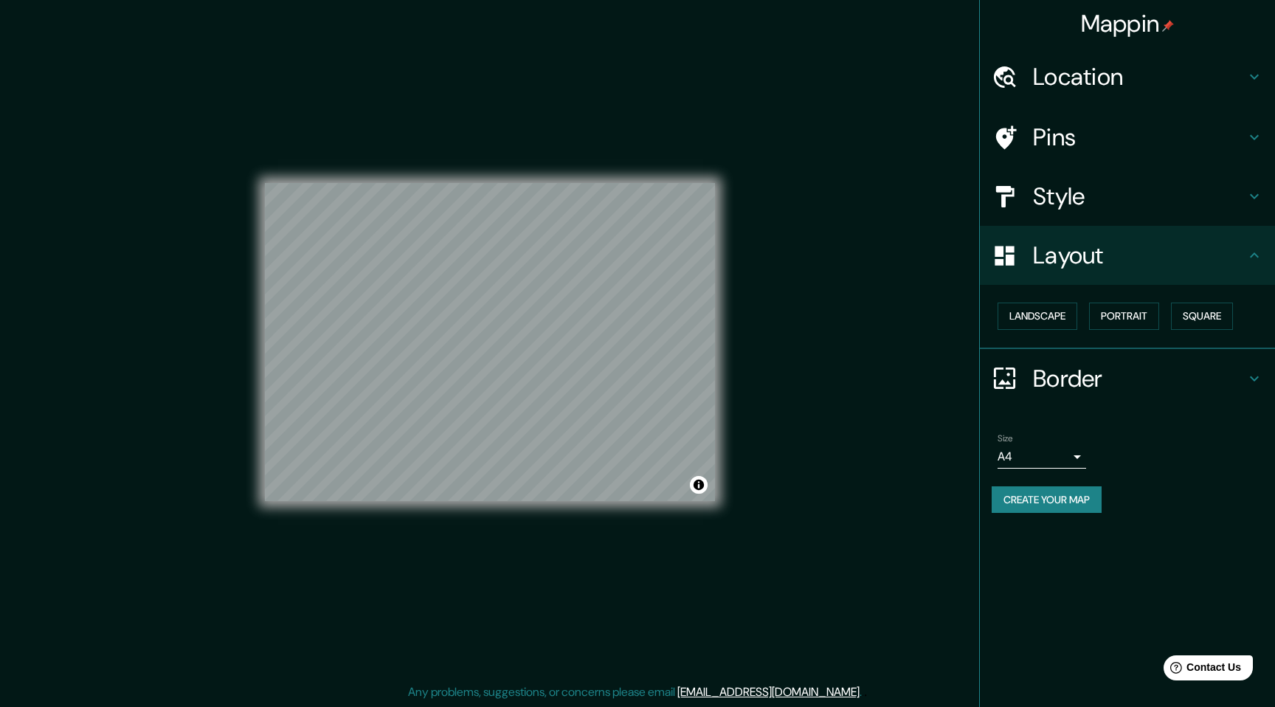
click at [731, 278] on div "© Mapbox © OpenStreetMap Improve this map" at bounding box center [489, 341] width 497 height 683
click at [726, 275] on div "© Mapbox © OpenStreetMap Improve this map" at bounding box center [489, 341] width 497 height 683
click at [785, 322] on div "Mappin Location 런던, 그레이터런던, 잉글랜드, 영국 런던 그레이터런던, 잉글랜드, 영국 그레이터런던 잉글랜드, 영국 런던 온타리…" at bounding box center [637, 353] width 1275 height 707
click at [864, 328] on div "Mappin Location 런던, 그레이터런던, 잉글랜드, 영국 런던 그레이터런던, 잉글랜드, 영국 그레이터런던 잉글랜드, 영국 런던 온타리…" at bounding box center [637, 353] width 1275 height 707
click at [760, 302] on div "Mappin Location 런던, 그레이터런던, 잉글랜드, 영국 런던 그레이터런던, 잉글랜드, 영국 그레이터런던 잉글랜드, 영국 런던 온타리…" at bounding box center [637, 353] width 1275 height 707
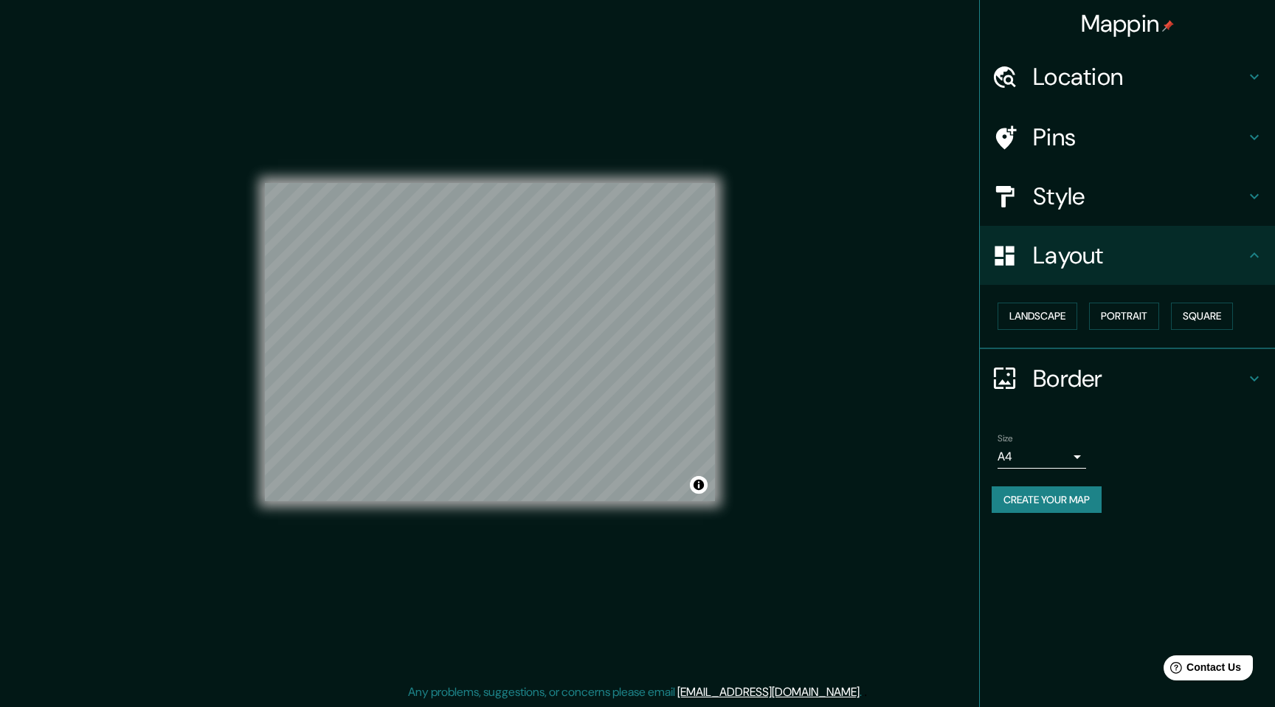
click at [728, 427] on div "© Mapbox © OpenStreetMap Improve this map" at bounding box center [489, 341] width 497 height 683
drag, startPoint x: 1120, startPoint y: 186, endPoint x: 1122, endPoint y: 204, distance: 18.5
click at [1120, 186] on h4 "Style" at bounding box center [1139, 197] width 213 height 30
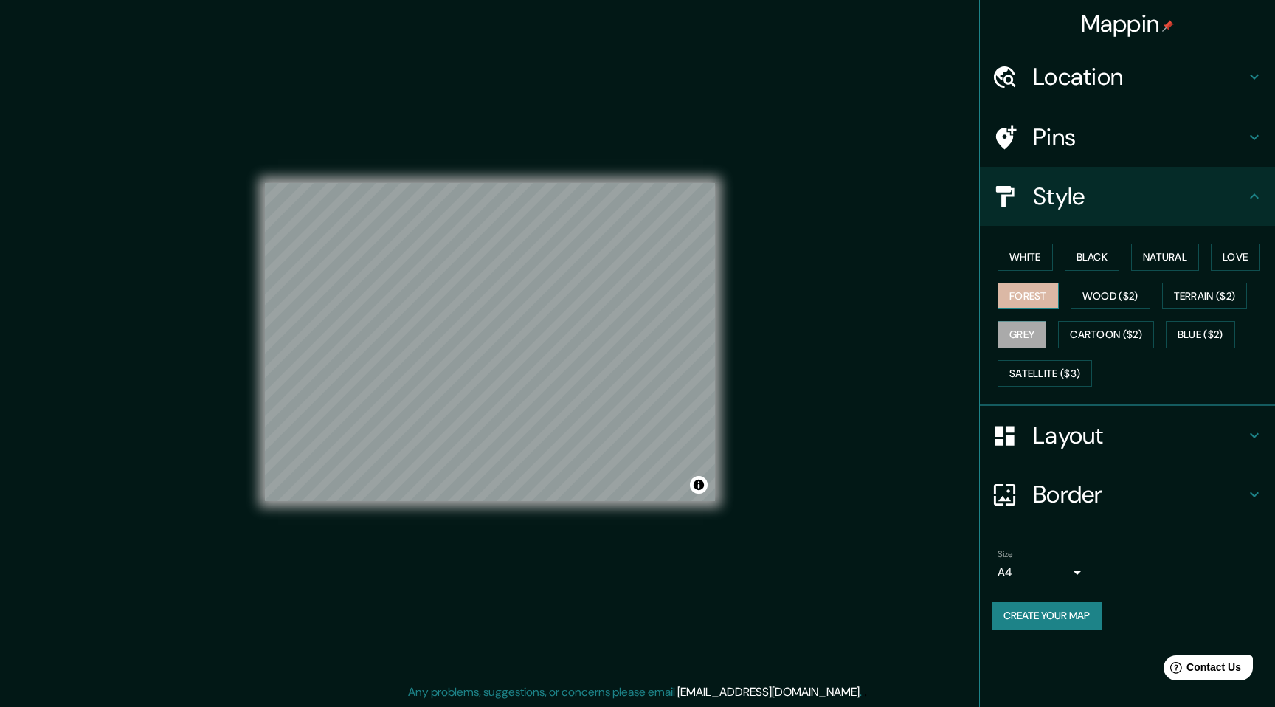
click at [999, 288] on button "Forest" at bounding box center [1028, 296] width 61 height 27
click at [1217, 256] on button "Love" at bounding box center [1235, 257] width 49 height 27
click at [1089, 260] on button "Black" at bounding box center [1092, 257] width 55 height 27
click at [1161, 266] on button "Natural" at bounding box center [1165, 257] width 68 height 27
click at [1242, 261] on button "Love" at bounding box center [1235, 257] width 49 height 27
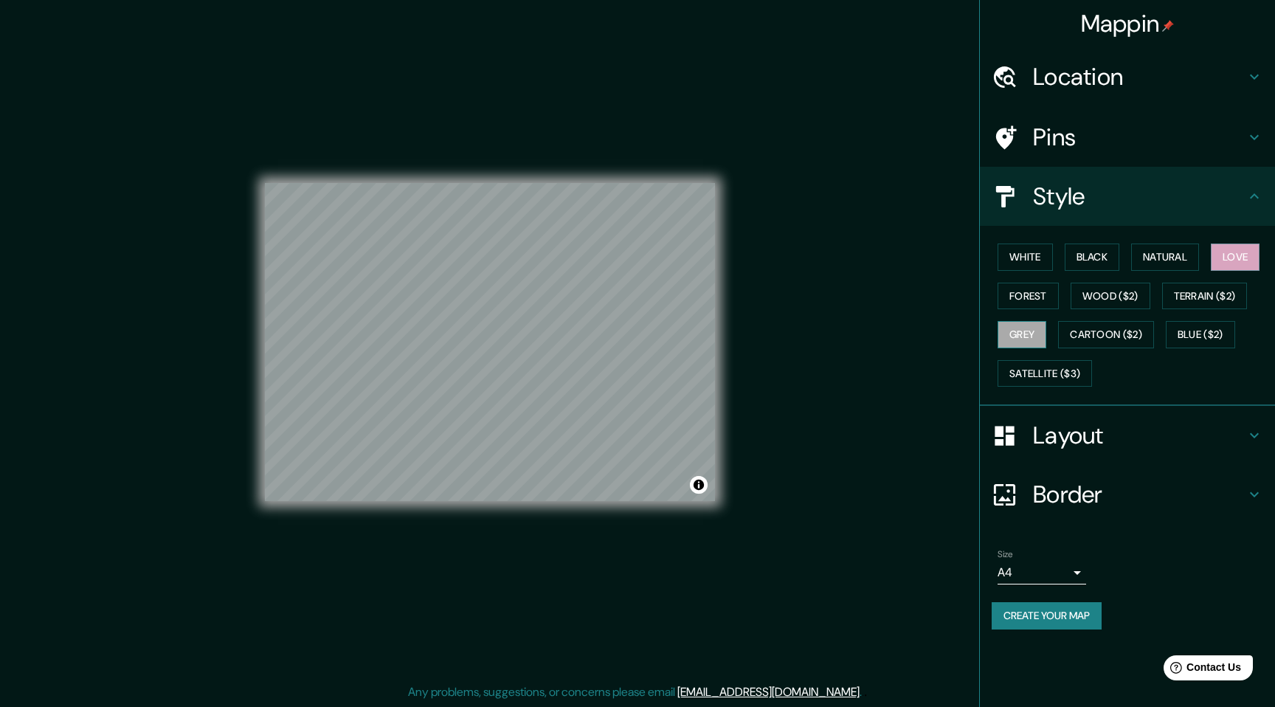
click at [1029, 333] on button "Grey" at bounding box center [1022, 334] width 49 height 27
click at [1035, 298] on button "Forest" at bounding box center [1028, 296] width 61 height 27
click at [1029, 332] on button "Grey" at bounding box center [1022, 334] width 49 height 27
click at [1241, 258] on button "Love" at bounding box center [1235, 257] width 49 height 27
click at [1044, 296] on button "Forest" at bounding box center [1028, 296] width 61 height 27
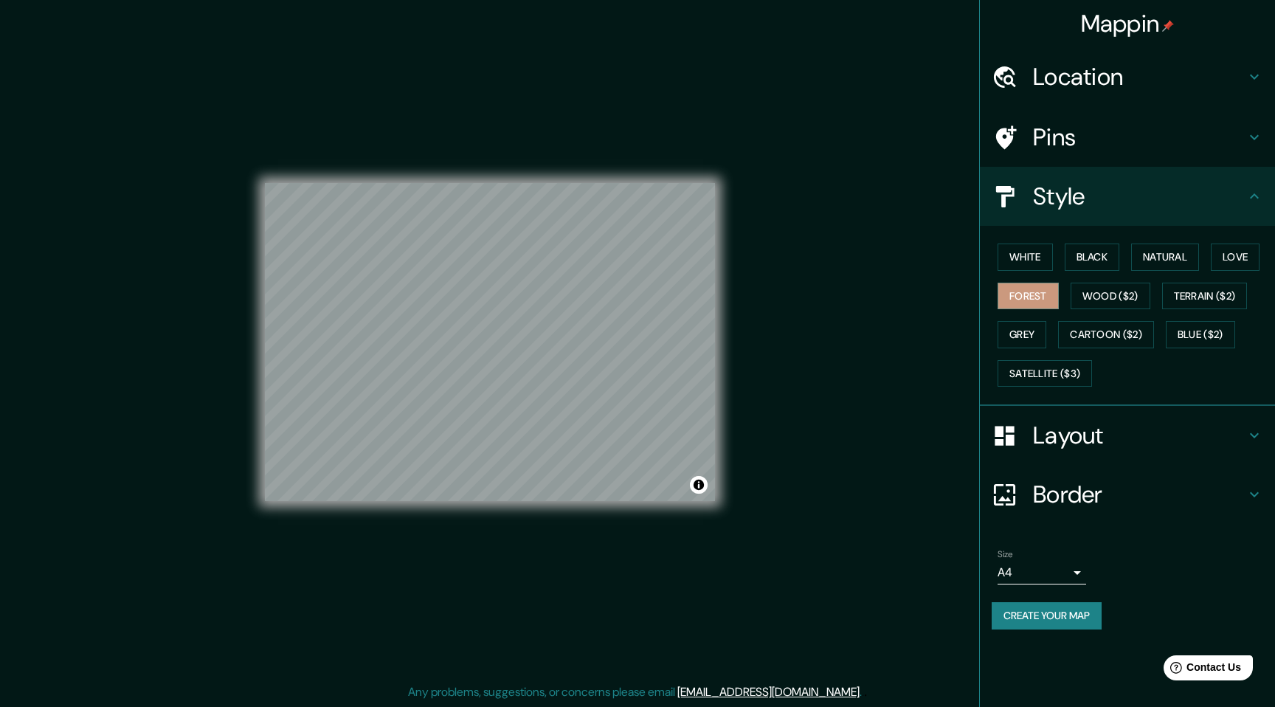
click at [1038, 317] on div "White Black Natural Love Forest Wood ($2) Terrain ($2) Grey Cartoon ($2) Blue (…" at bounding box center [1133, 315] width 283 height 155
click at [1238, 249] on button "Love" at bounding box center [1235, 257] width 49 height 27
click at [1020, 308] on button "Forest" at bounding box center [1028, 296] width 61 height 27
click at [1249, 252] on button "Love" at bounding box center [1235, 257] width 49 height 27
click at [1137, 548] on div "Mappin Location 런던, 그레이터런던, 잉글랜드, 영국 런던 그레이터런던, 잉글랜드, 영국 그레이터런던 잉글랜드, 영국 런던 온타리…" at bounding box center [637, 353] width 1275 height 707
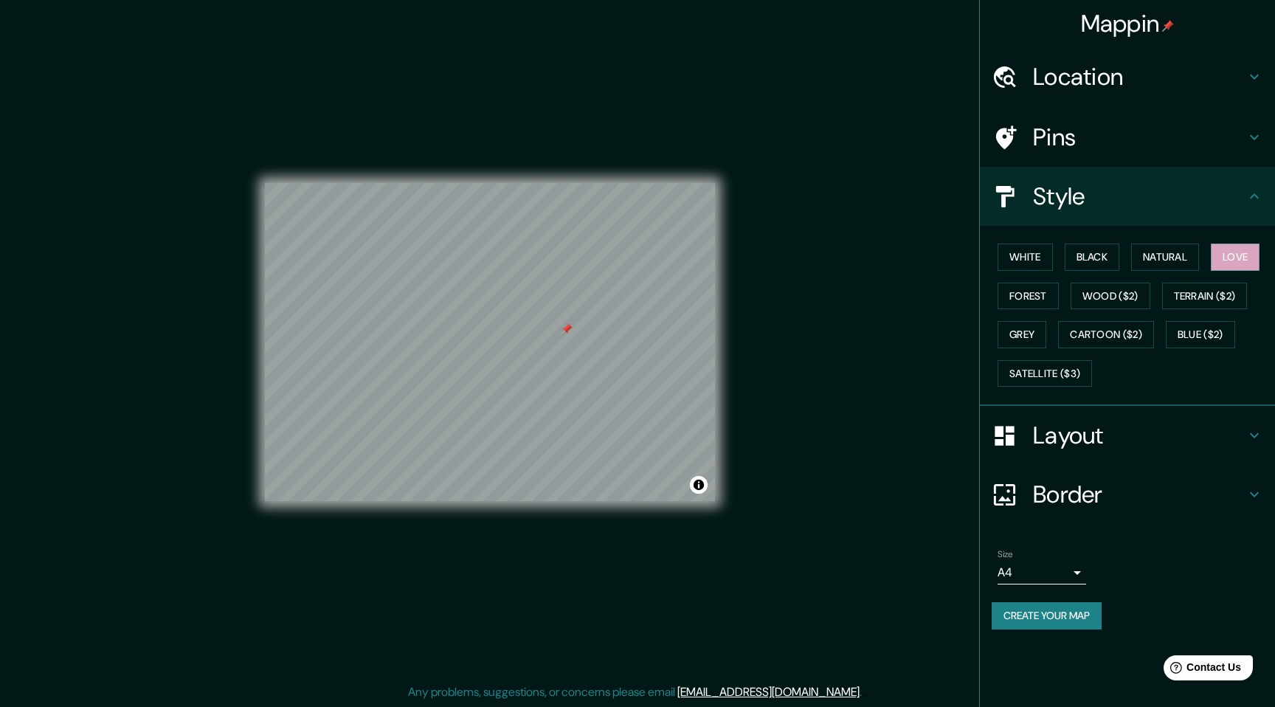
click at [1059, 153] on div "Pins" at bounding box center [1127, 137] width 295 height 59
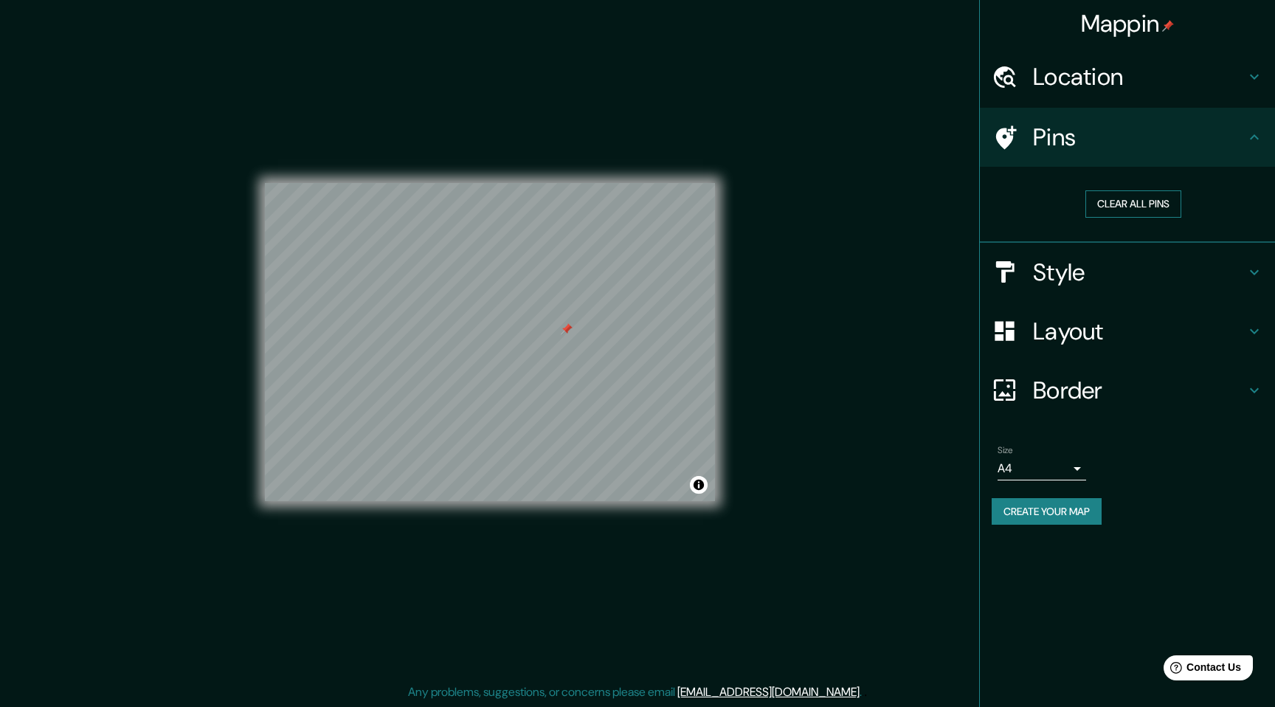
click at [1130, 209] on button "Clear all pins" at bounding box center [1134, 203] width 96 height 27
click at [1111, 146] on h4 "Pins" at bounding box center [1139, 138] width 213 height 30
click at [1050, 450] on div "Size A4 single" at bounding box center [1042, 462] width 89 height 35
click at [1044, 473] on body "Mappin Location 런던, 그레이터런던, 잉글랜드, 영국 런던 그레이터런던, 잉글랜드, 영국 그레이터런던 잉글랜드, 영국 런던 온타리…" at bounding box center [637, 353] width 1275 height 707
click at [1038, 520] on li "A3" at bounding box center [1042, 526] width 89 height 27
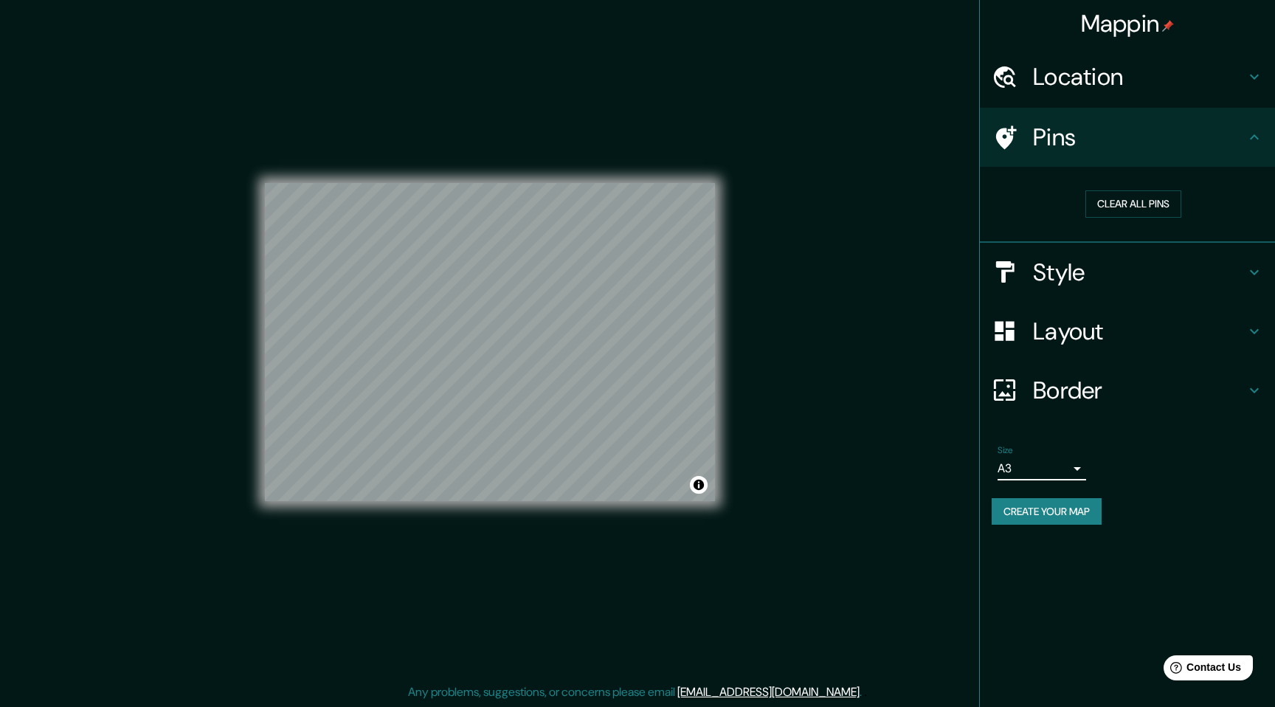
click at [1065, 511] on button "Create your map" at bounding box center [1047, 511] width 110 height 27
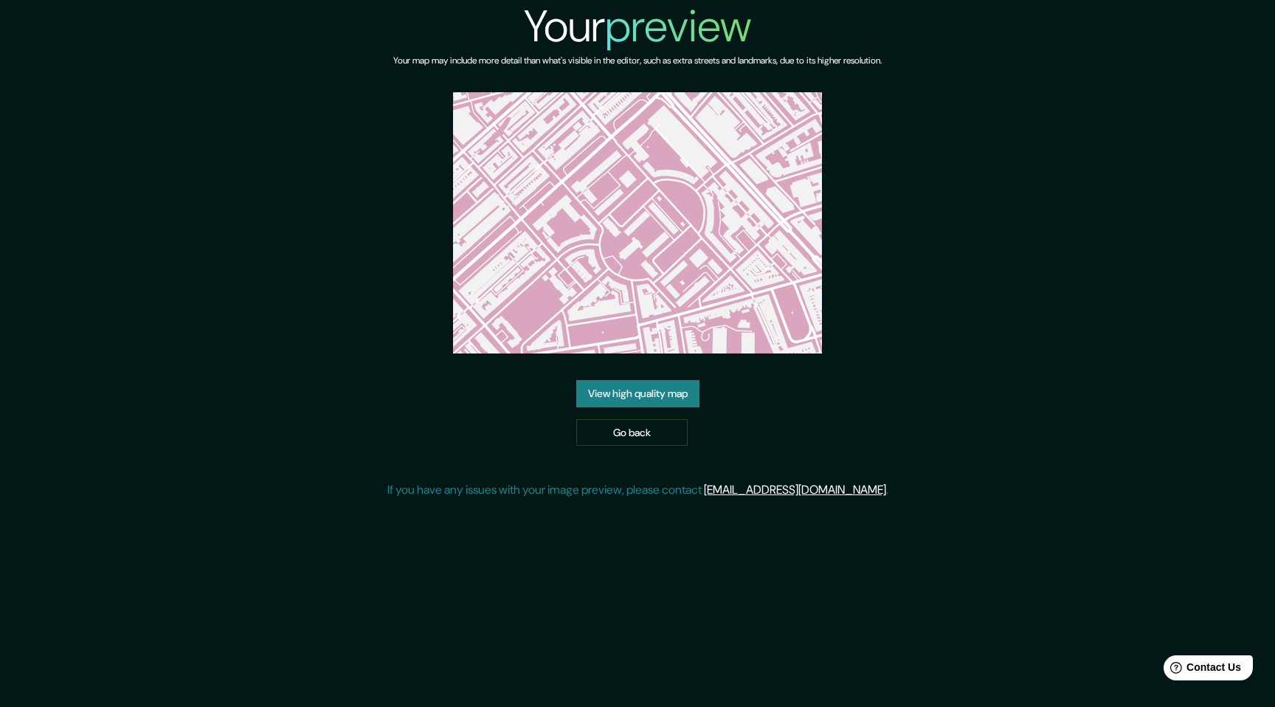
click at [680, 389] on link "View high quality map" at bounding box center [637, 393] width 123 height 27
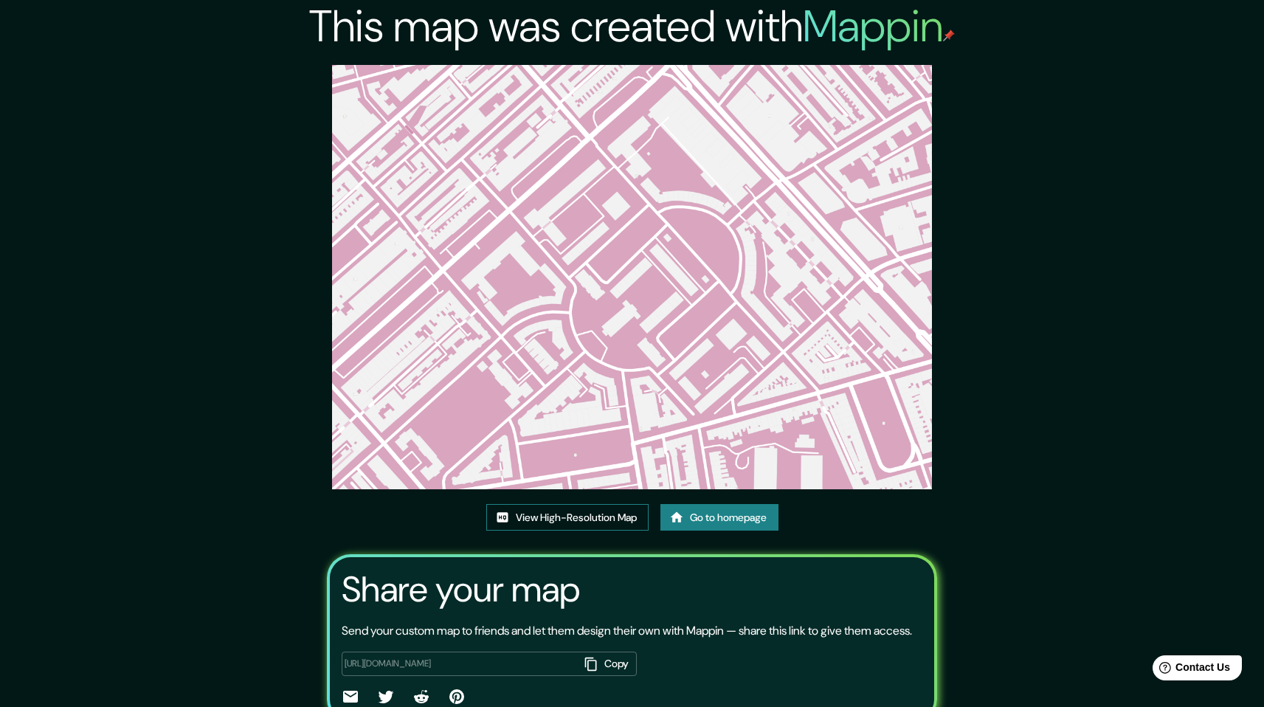
click at [576, 520] on link "View High-Resolution Map" at bounding box center [567, 517] width 162 height 27
